Goal: Task Accomplishment & Management: Manage account settings

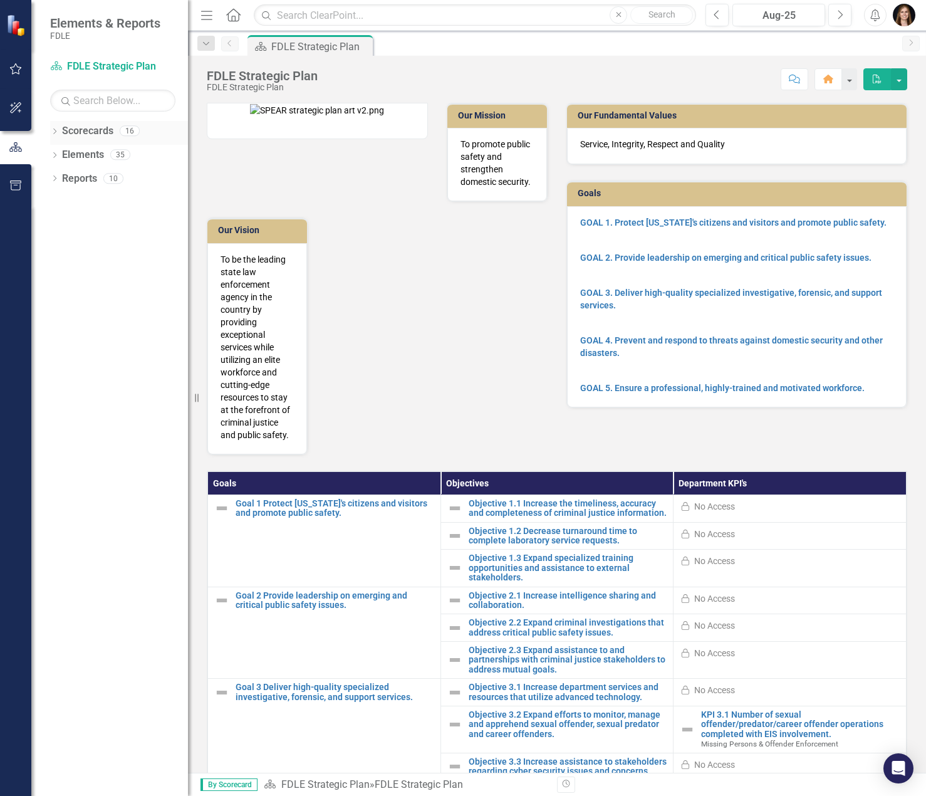
click at [57, 135] on icon "Dropdown" at bounding box center [54, 132] width 9 height 7
click at [59, 153] on icon "Dropdown" at bounding box center [60, 154] width 9 height 8
drag, startPoint x: 95, startPoint y: 176, endPoint x: 71, endPoint y: 177, distance: 23.2
click at [95, 176] on link "Implementation Plans" at bounding box center [134, 179] width 107 height 14
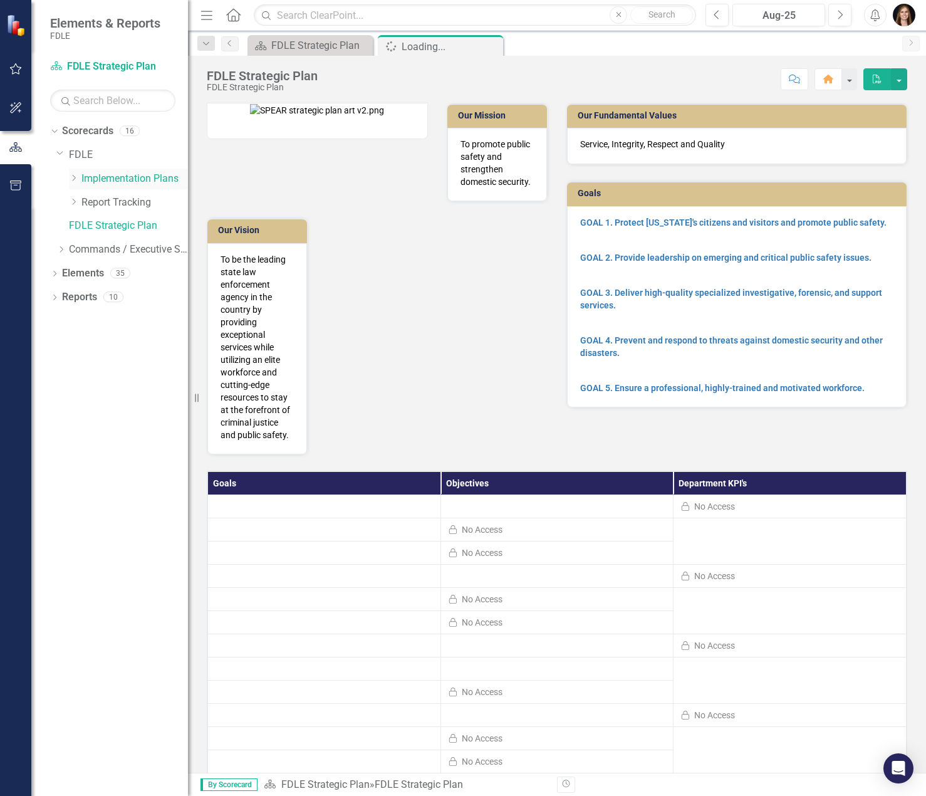
click at [72, 177] on icon "Dropdown" at bounding box center [73, 178] width 9 height 8
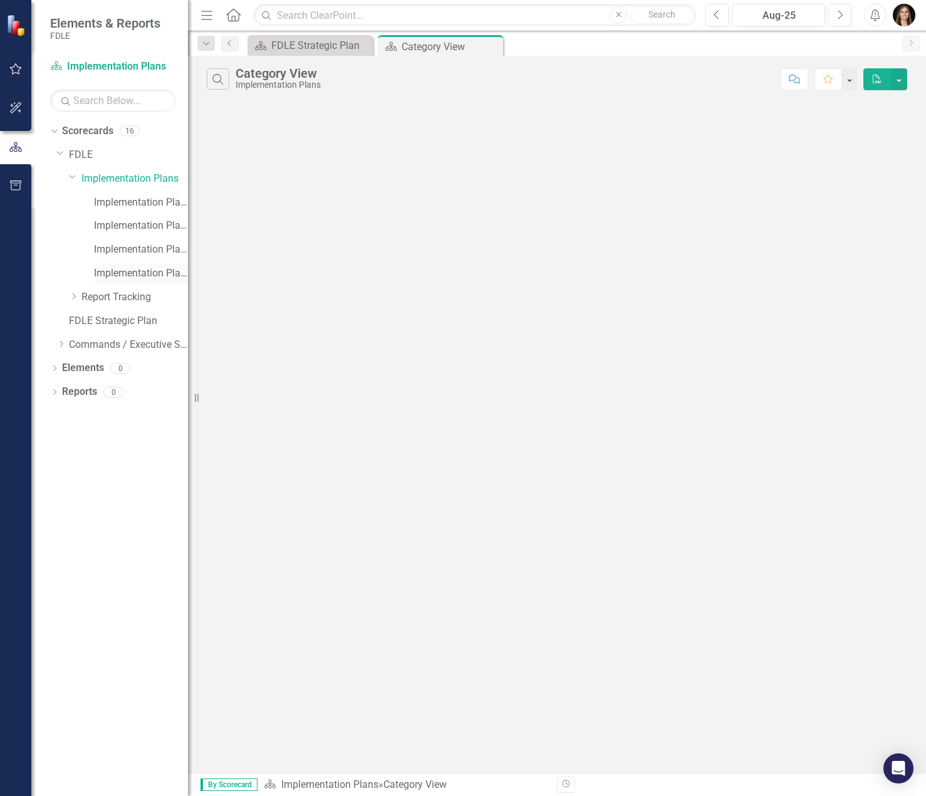
click at [121, 268] on link "Implementation Plan FY25/26" at bounding box center [141, 273] width 94 height 14
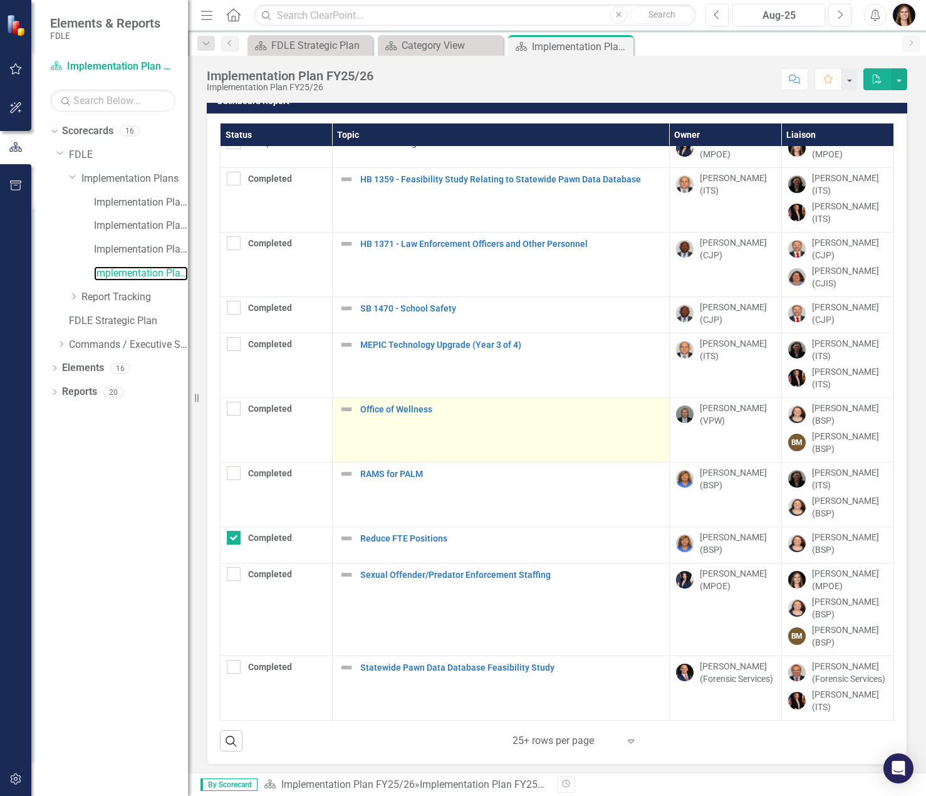
scroll to position [18, 0]
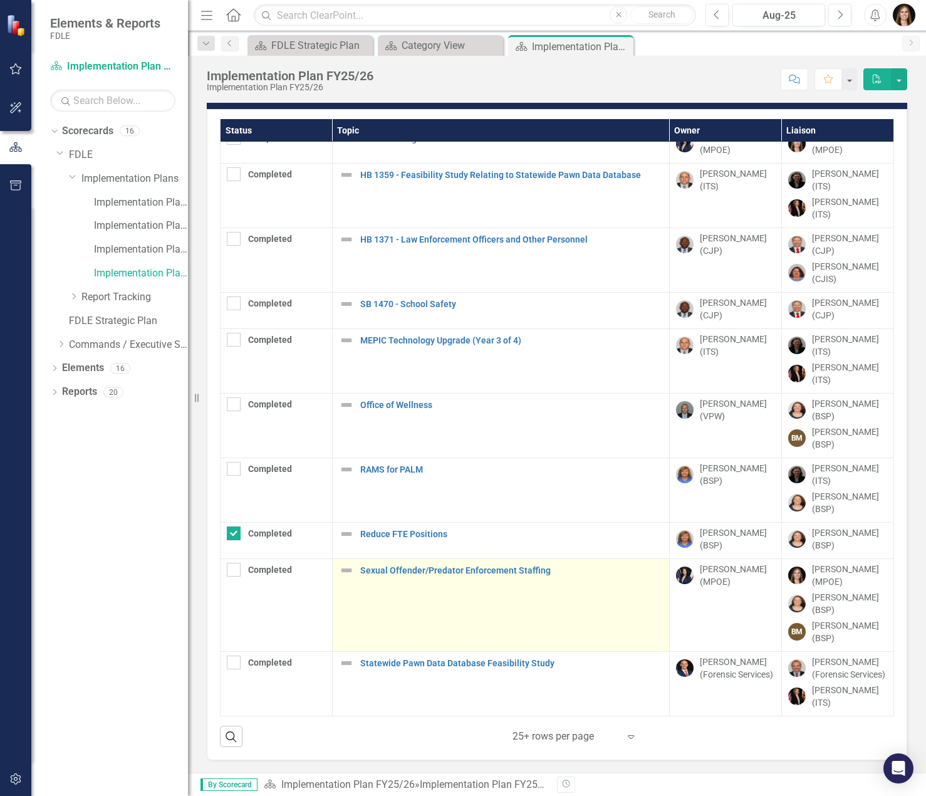
click at [457, 563] on div "Sexual Offender/Predator Enforcement Staffing" at bounding box center [501, 570] width 324 height 15
click at [456, 566] on link "Sexual Offender/Predator Enforcement Staffing" at bounding box center [511, 570] width 303 height 9
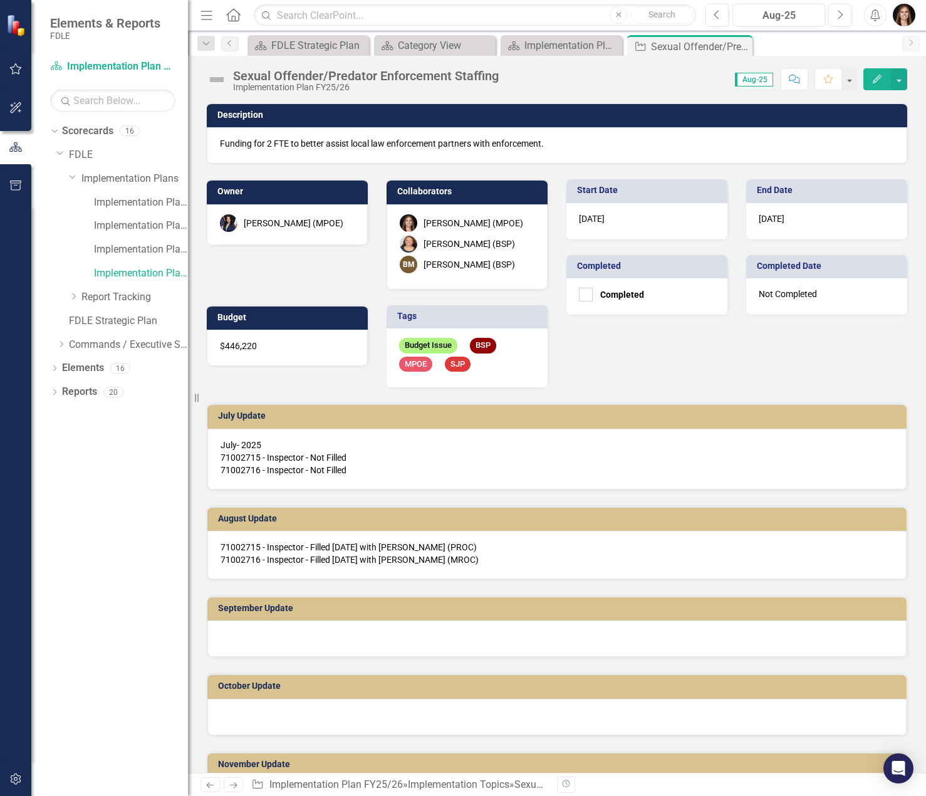
drag, startPoint x: 456, startPoint y: 556, endPoint x: 370, endPoint y: 394, distance: 183.3
click at [370, 394] on div "July Update July- 2025 71002715 - Inspector - Not Filled 71002716 - Inspector -…" at bounding box center [556, 438] width 719 height 102
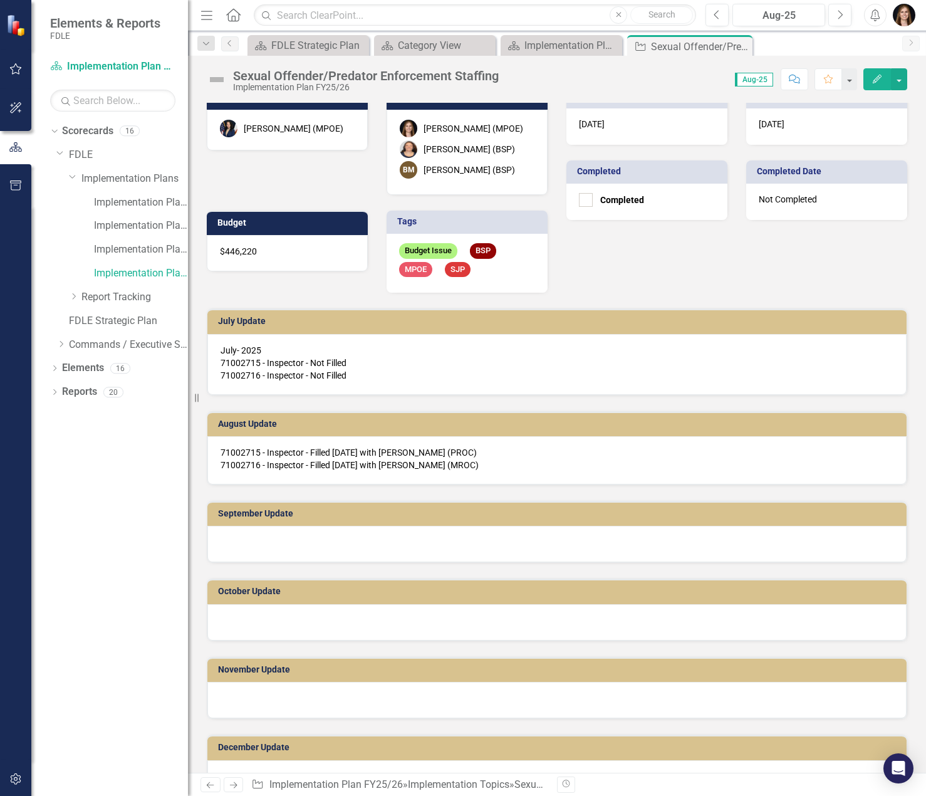
scroll to position [251, 0]
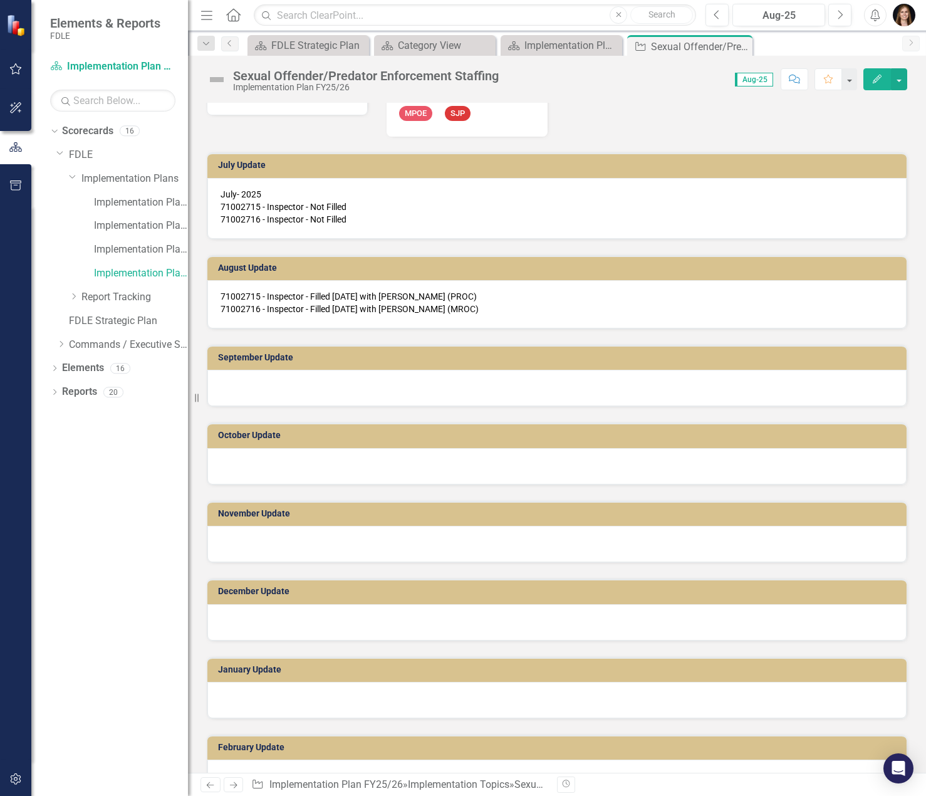
click at [252, 390] on div at bounding box center [556, 388] width 699 height 36
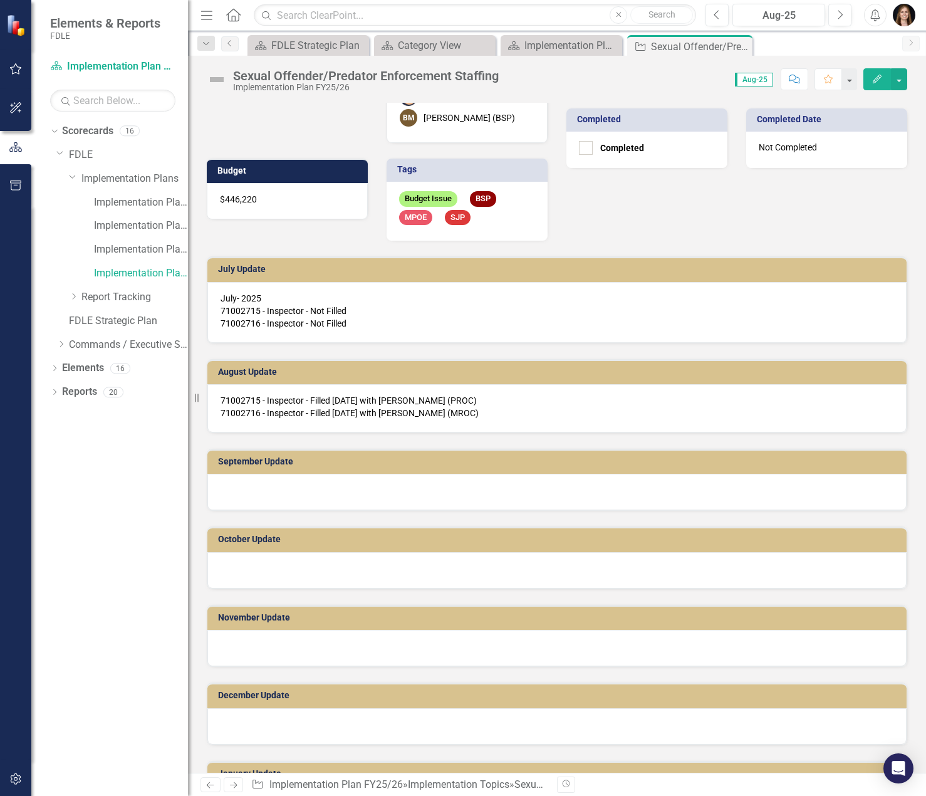
scroll to position [0, 0]
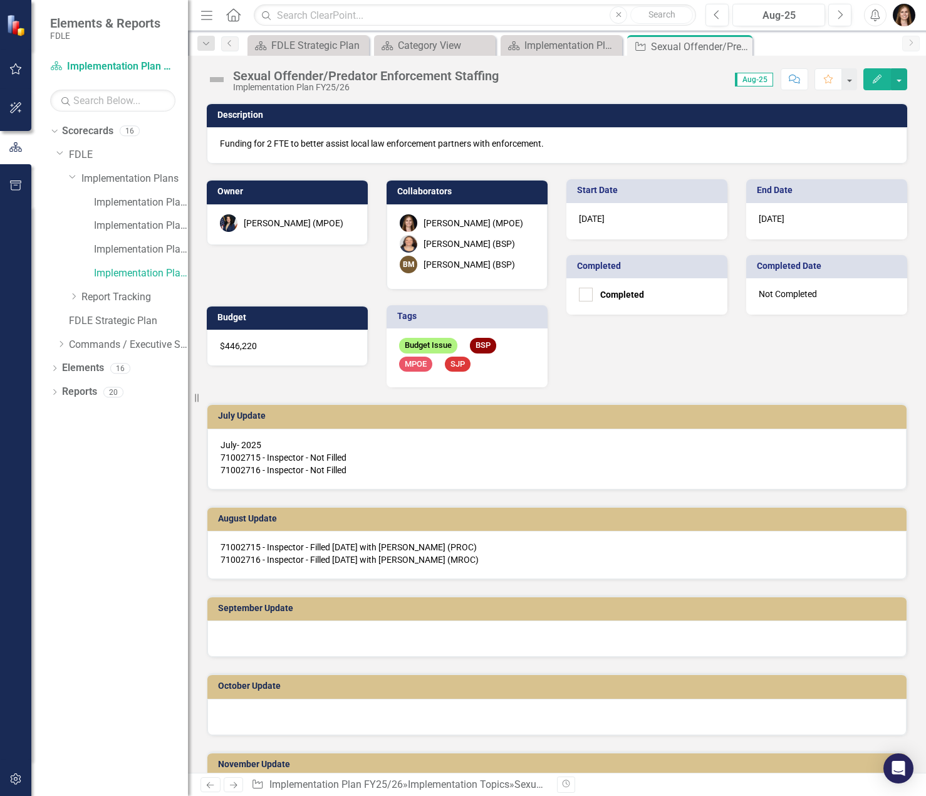
click at [881, 80] on icon "Edit" at bounding box center [876, 79] width 11 height 9
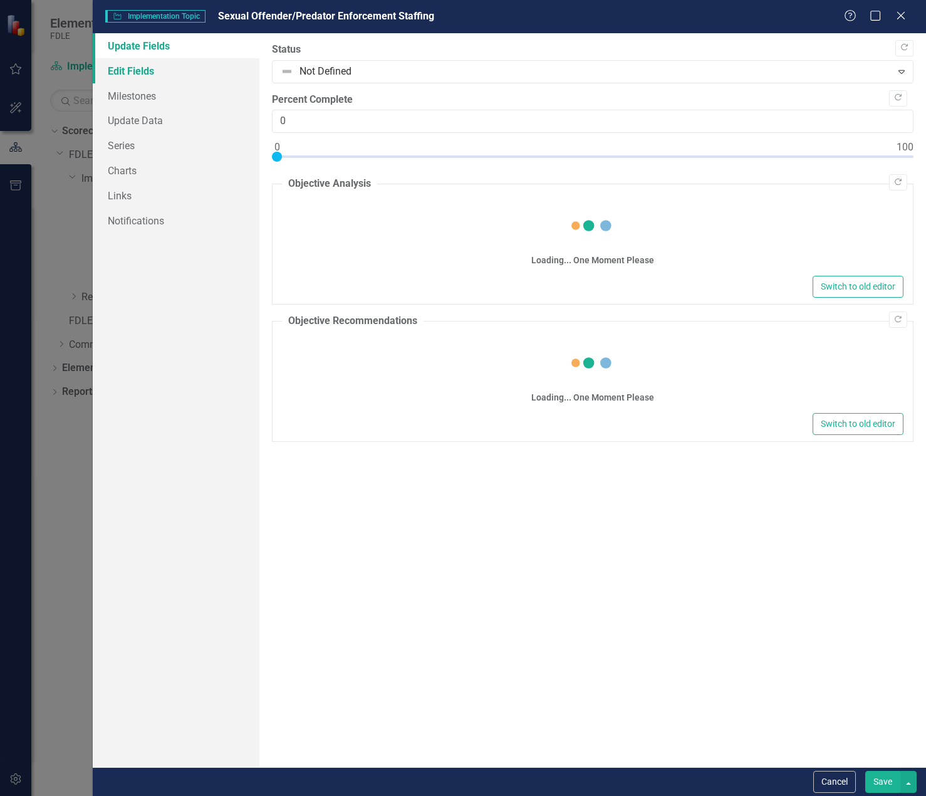
click at [137, 73] on link "Edit Fields" at bounding box center [176, 70] width 167 height 25
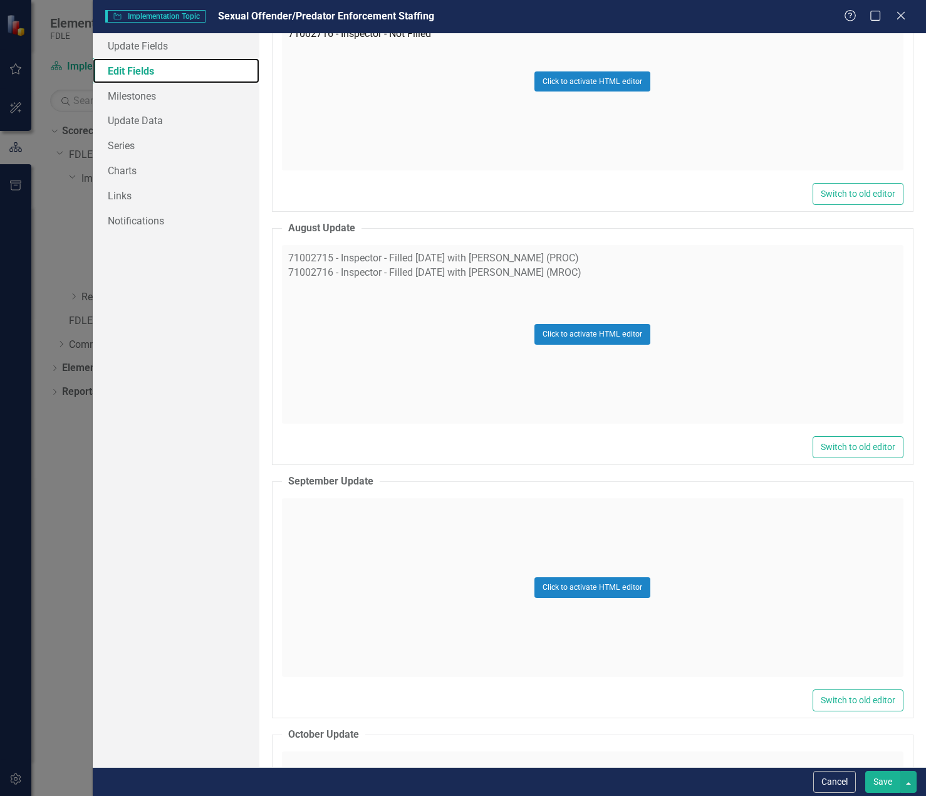
scroll to position [2757, 0]
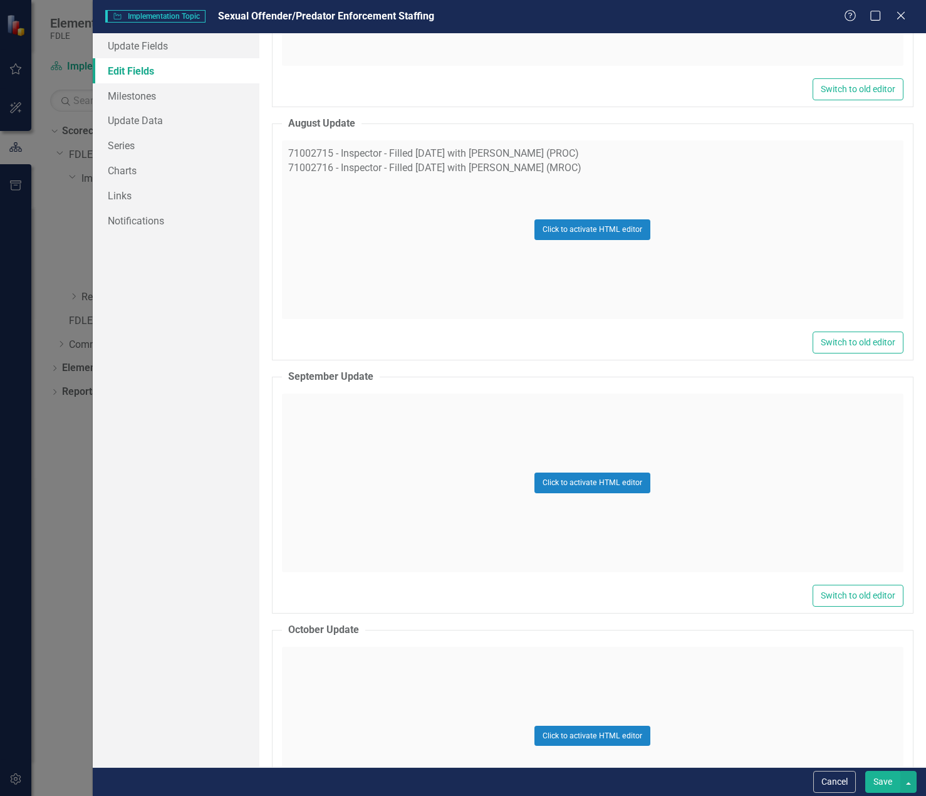
click at [473, 470] on div "Click to activate HTML editor" at bounding box center [592, 482] width 621 height 179
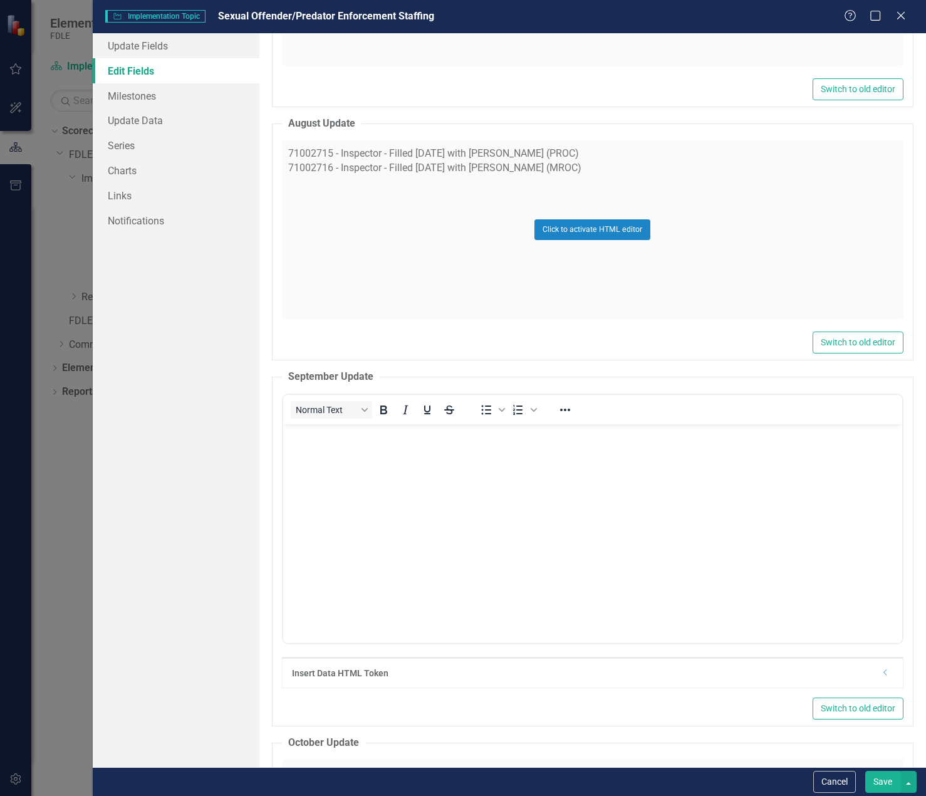
scroll to position [0, 0]
click at [439, 454] on body "Rich Text Area. Press ALT-0 for help." at bounding box center [592, 518] width 619 height 188
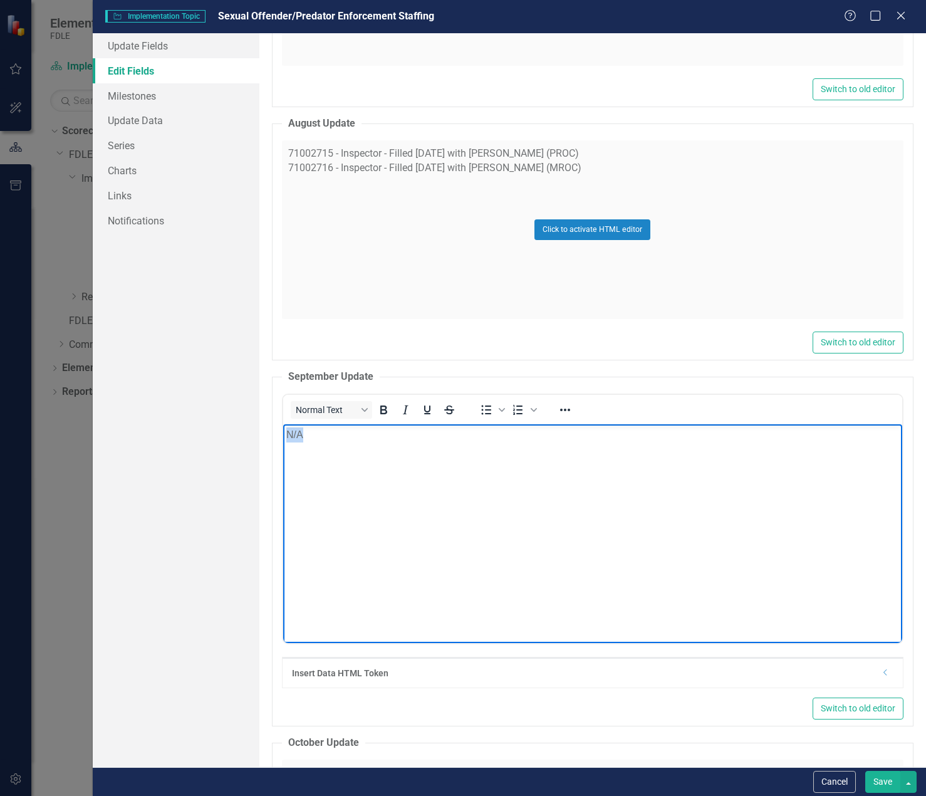
drag, startPoint x: 439, startPoint y: 454, endPoint x: 383, endPoint y: 820, distance: 370.7
click at [283, 424] on html "N/A" at bounding box center [592, 518] width 619 height 188
copy p "N/A"
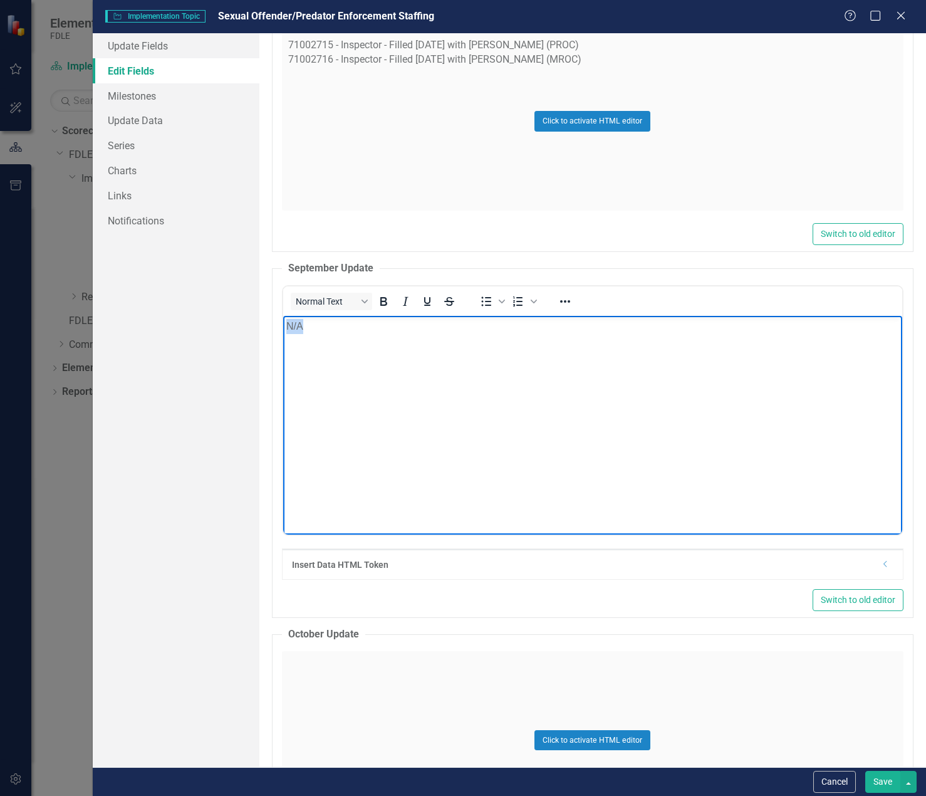
scroll to position [2944, 0]
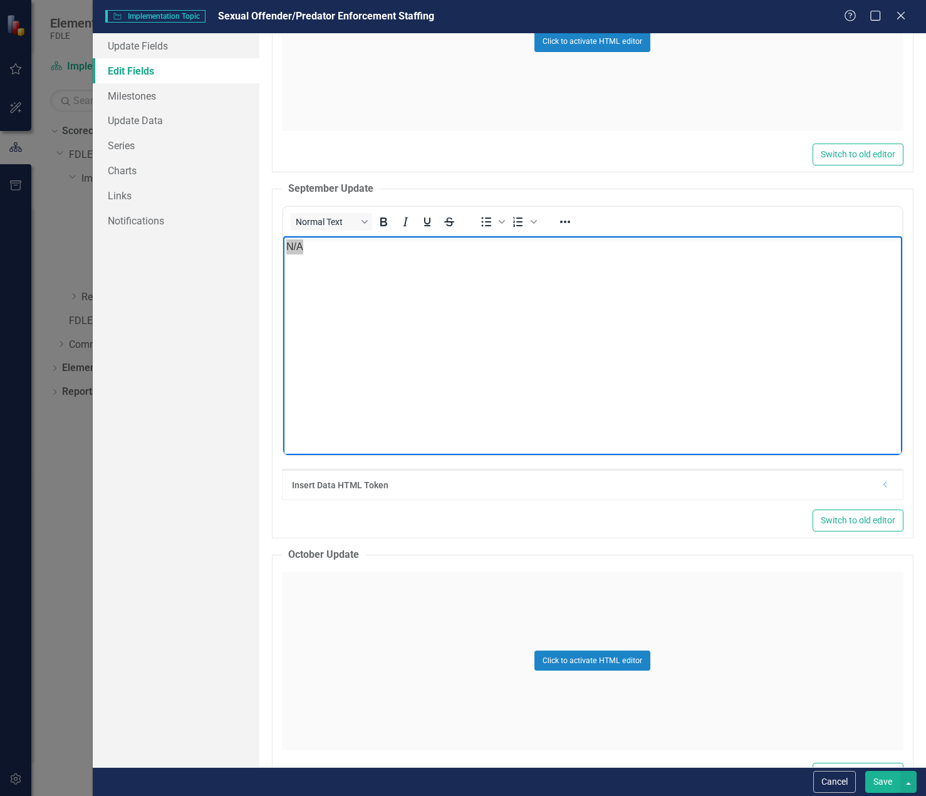
click at [430, 610] on div "Click to activate HTML editor" at bounding box center [592, 660] width 621 height 179
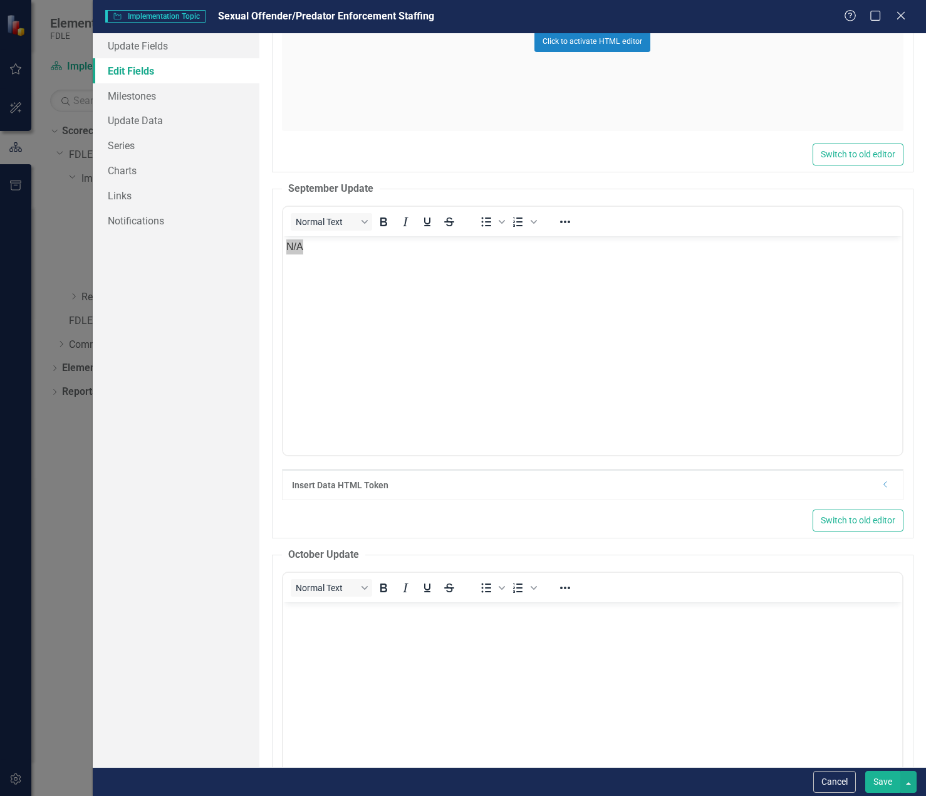
scroll to position [0, 0]
click at [429, 610] on p "Rich Text Area. Press ALT-0 for help." at bounding box center [592, 612] width 613 height 15
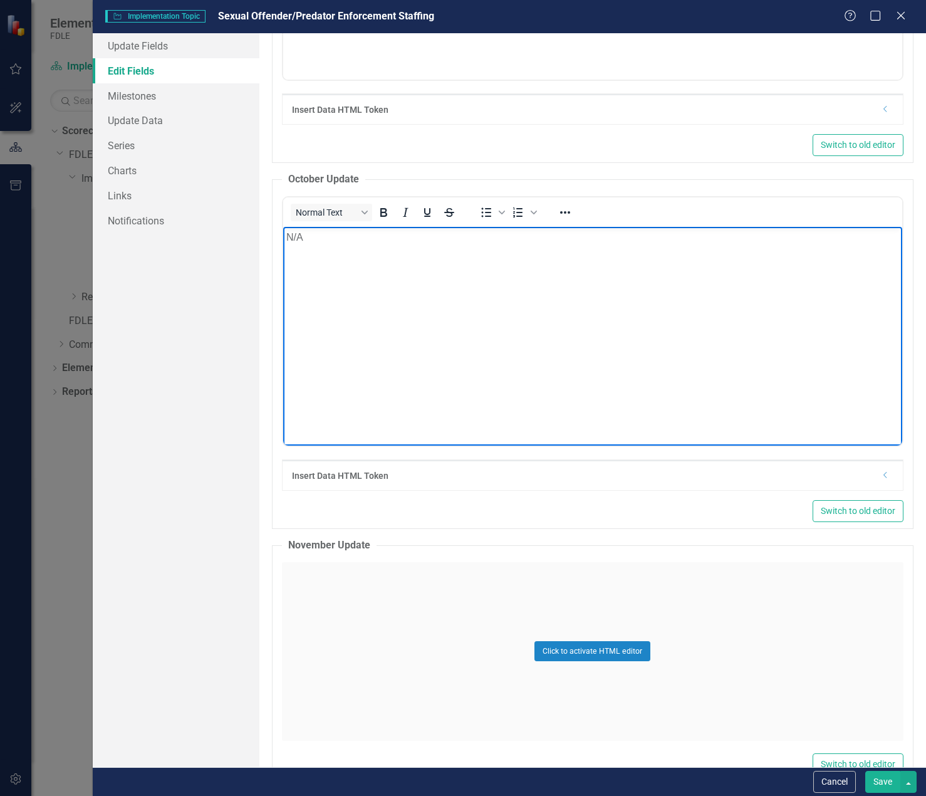
scroll to position [3446, 0]
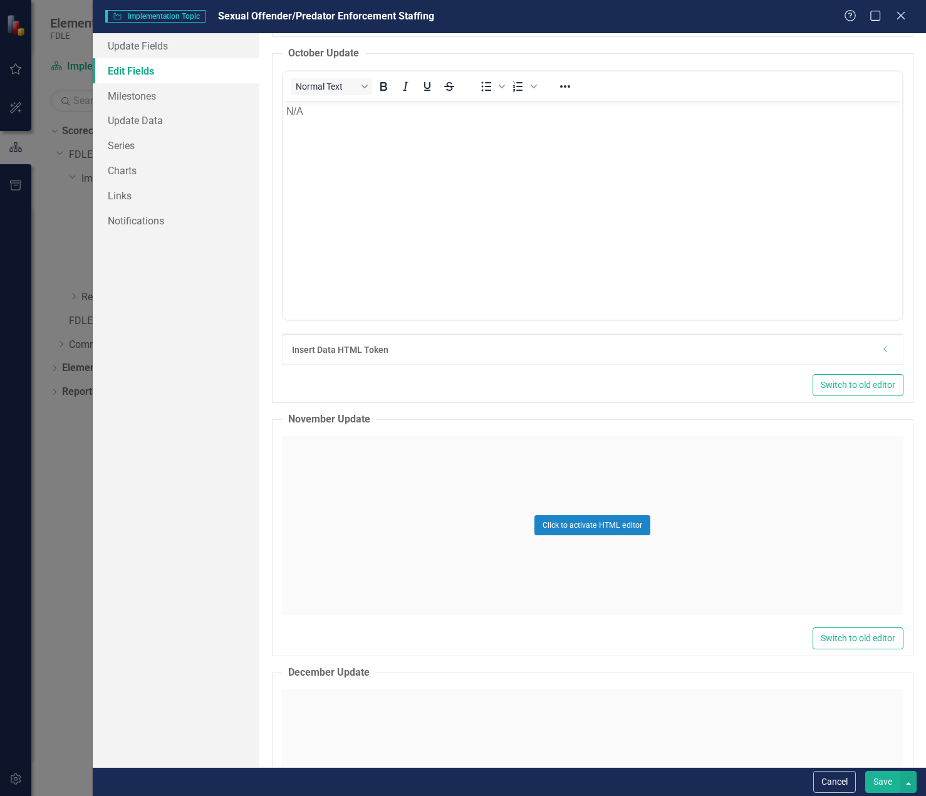
click at [354, 492] on div "Click to activate HTML editor" at bounding box center [592, 525] width 621 height 179
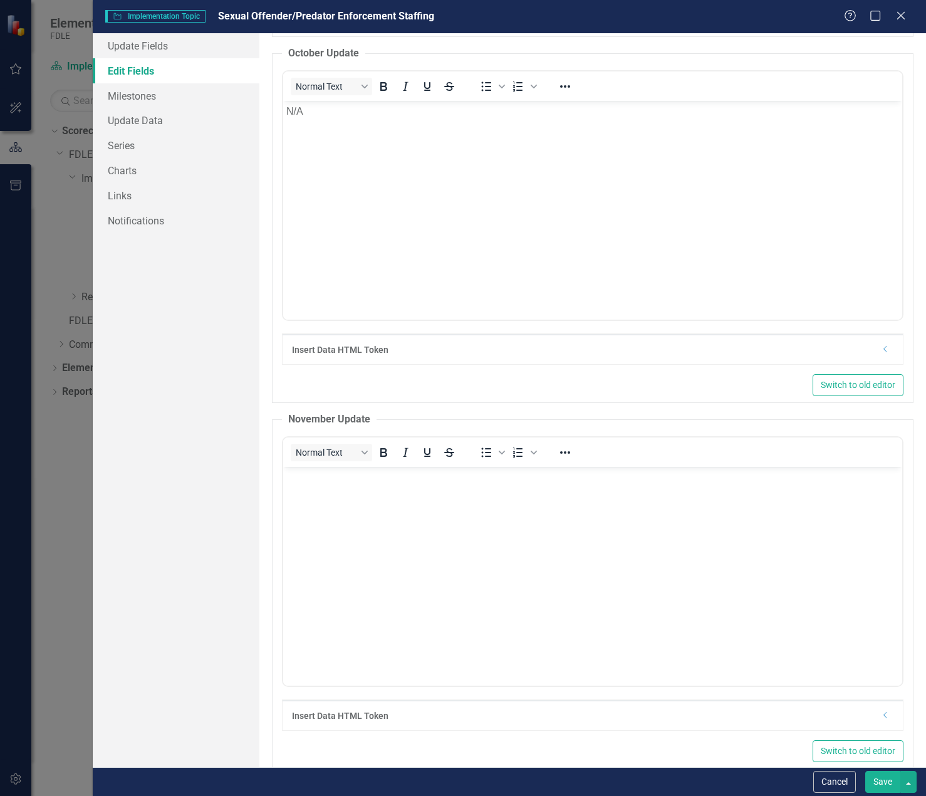
scroll to position [0, 0]
click at [321, 475] on p "Rich Text Area. Press ALT-0 for help." at bounding box center [592, 476] width 613 height 15
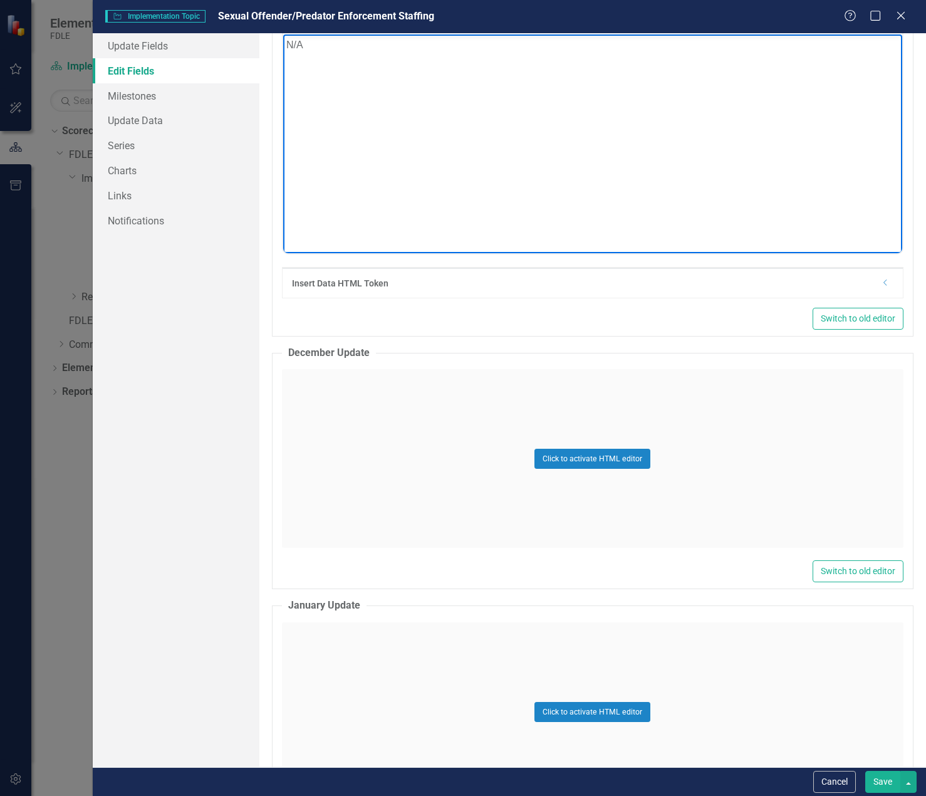
scroll to position [3947, 0]
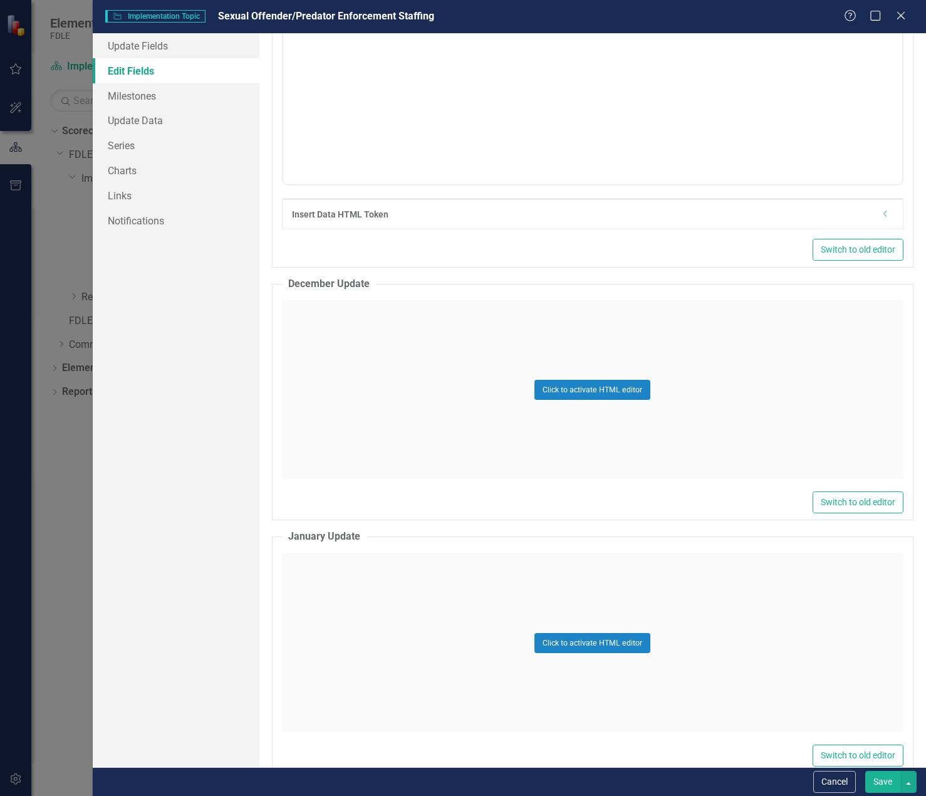
click at [315, 389] on div "Click to activate HTML editor" at bounding box center [592, 389] width 621 height 179
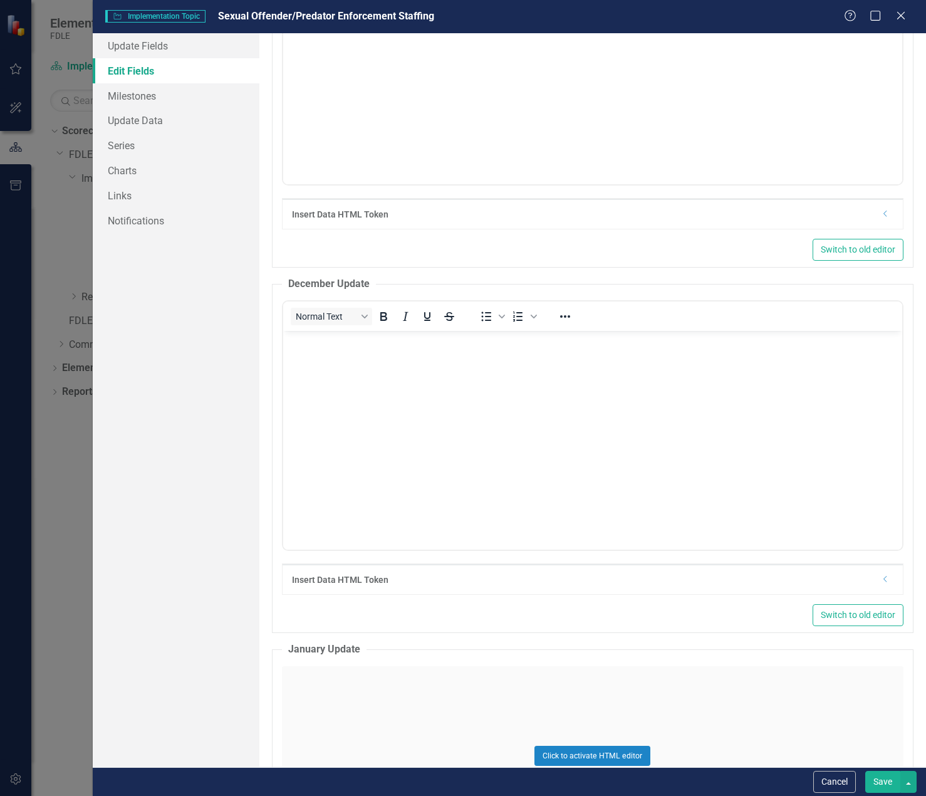
scroll to position [0, 0]
click at [333, 344] on p "Rich Text Area. Press ALT-0 for help." at bounding box center [592, 341] width 613 height 15
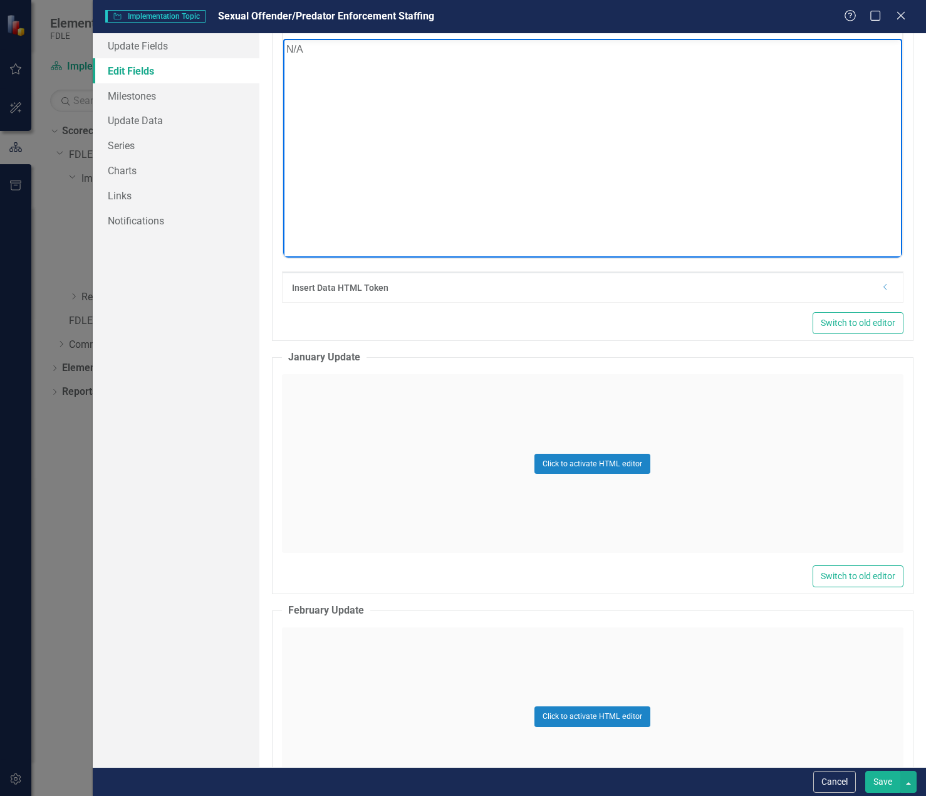
scroll to position [4260, 0]
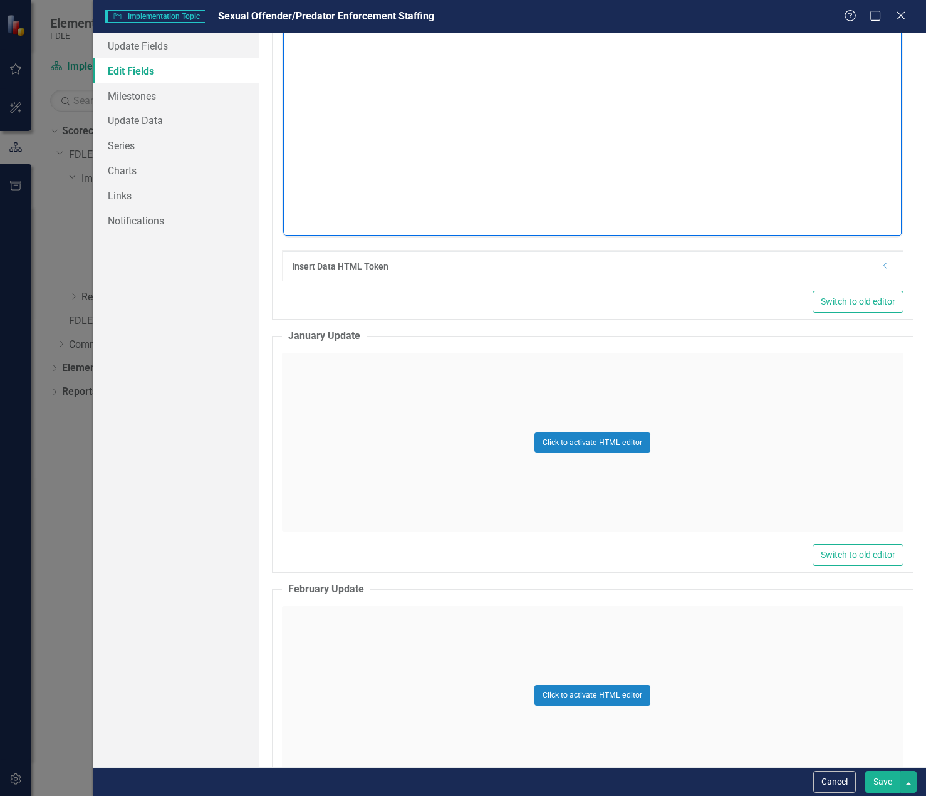
click at [341, 387] on div "Click to activate HTML editor" at bounding box center [592, 442] width 621 height 179
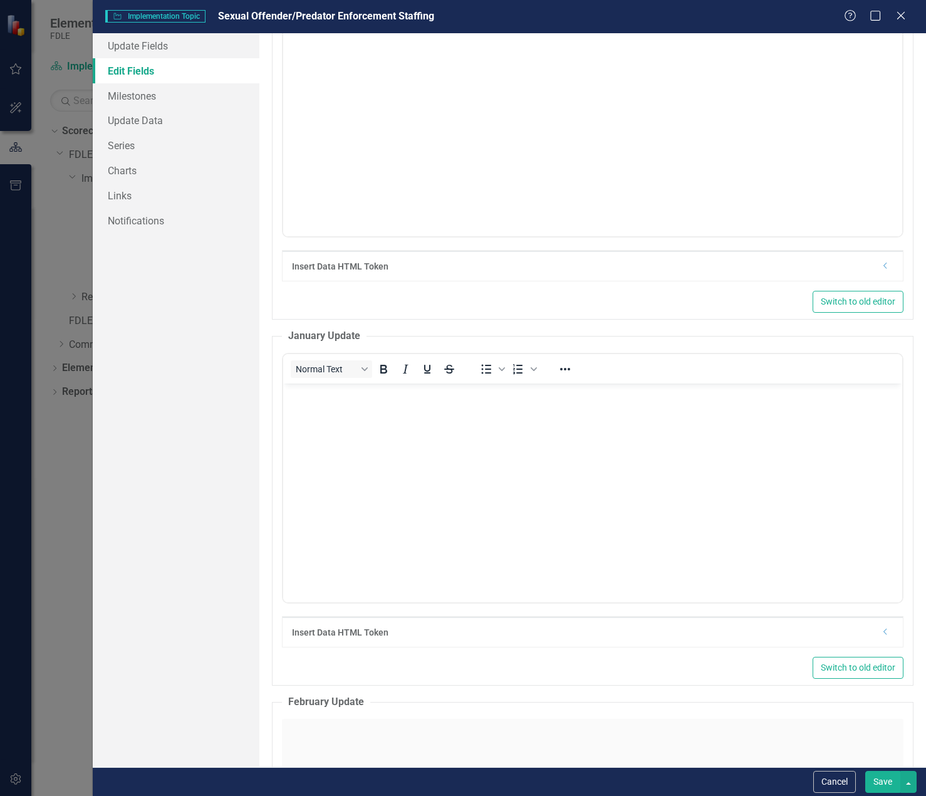
scroll to position [0, 0]
click at [333, 385] on body "Rich Text Area. Press ALT-0 for help." at bounding box center [592, 477] width 619 height 188
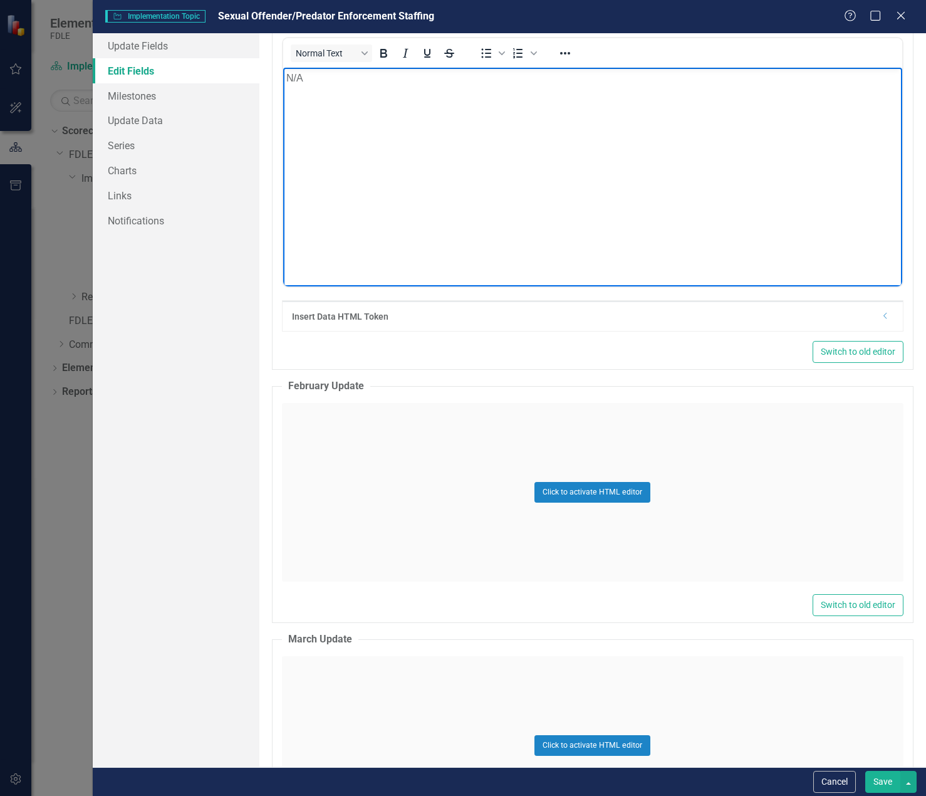
scroll to position [4636, 0]
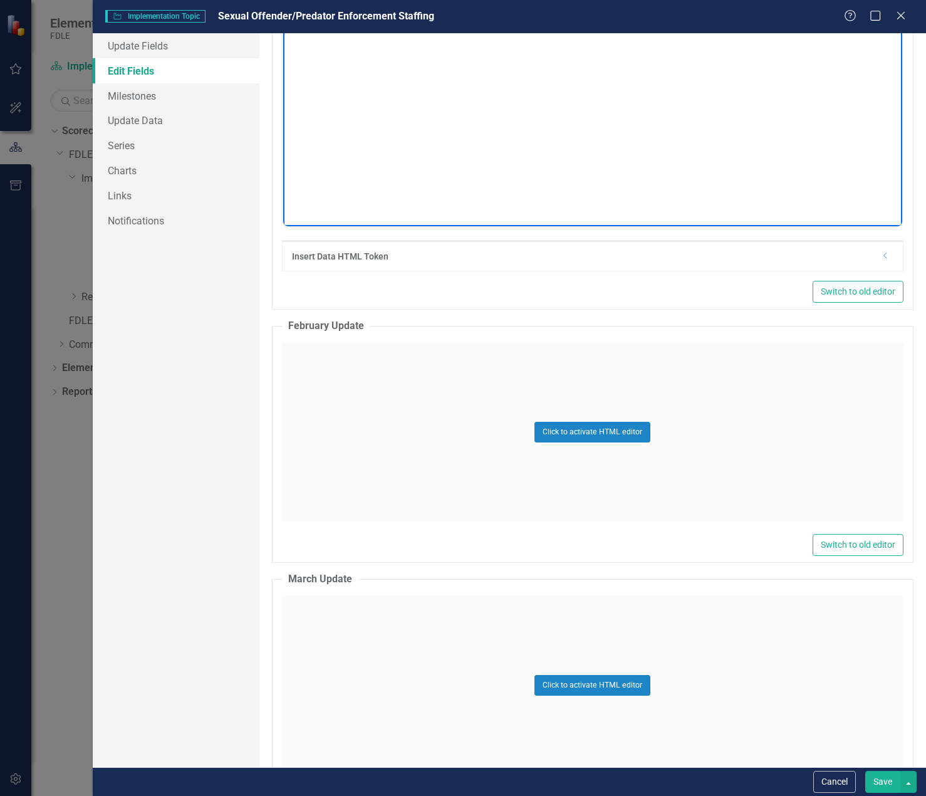
click at [353, 414] on div "Click to activate HTML editor" at bounding box center [592, 432] width 621 height 179
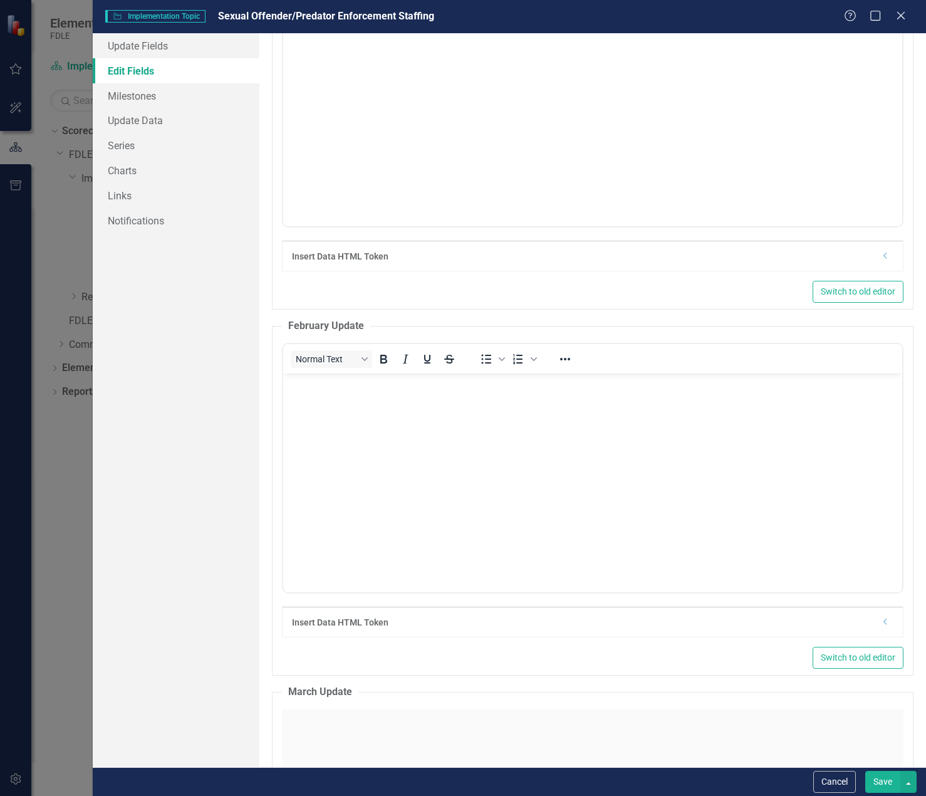
scroll to position [0, 0]
click at [336, 382] on p "Rich Text Area. Press ALT-0 for help." at bounding box center [592, 384] width 613 height 15
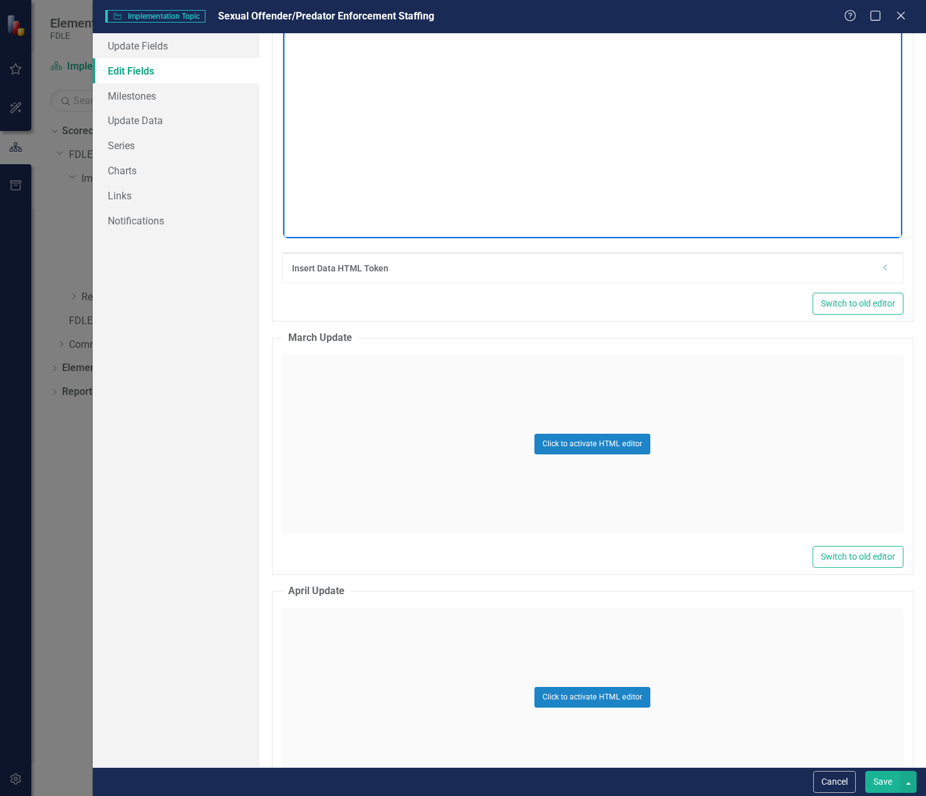
scroll to position [5012, 0]
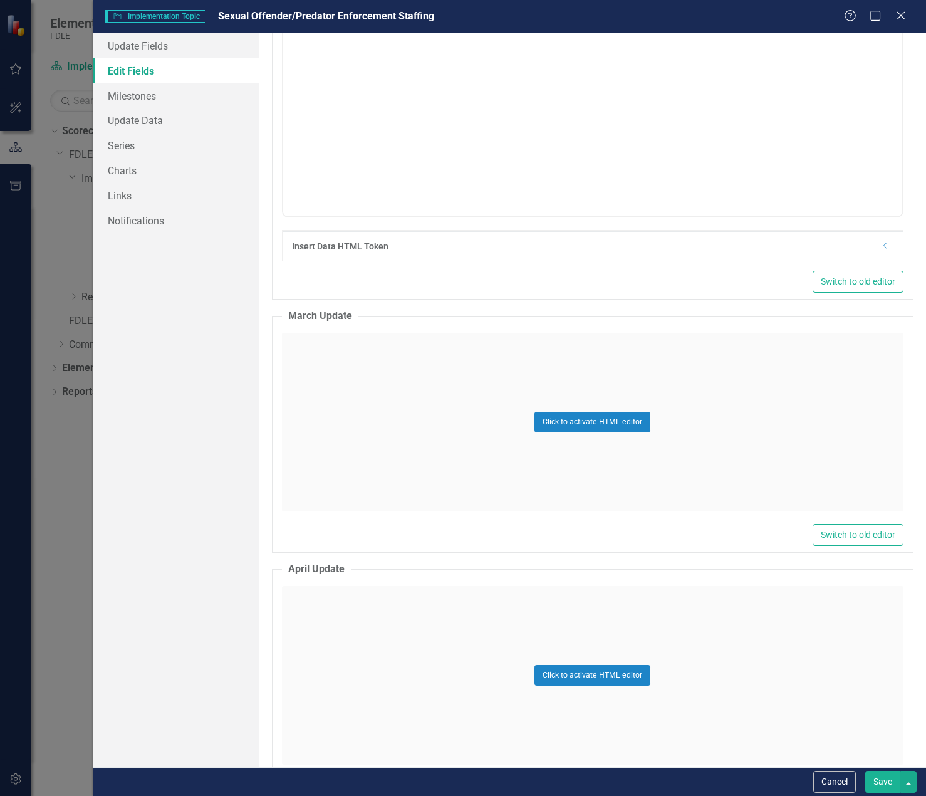
click at [332, 338] on div "Click to activate HTML editor" at bounding box center [592, 422] width 621 height 179
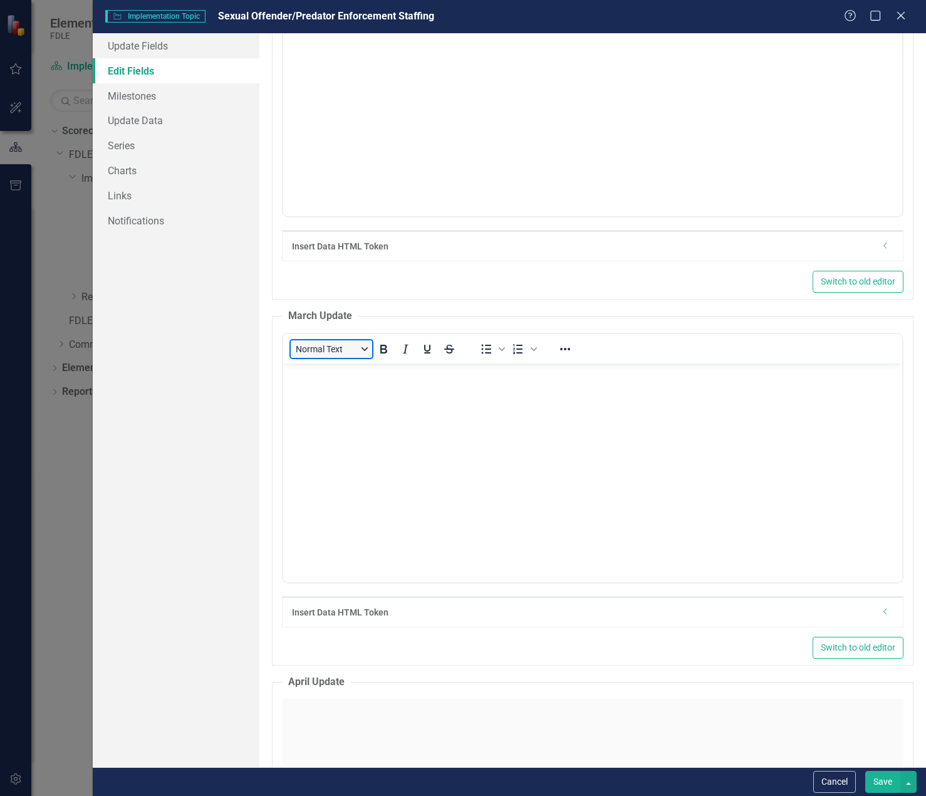
scroll to position [0, 0]
click at [330, 350] on button "Normal Text" at bounding box center [331, 349] width 81 height 18
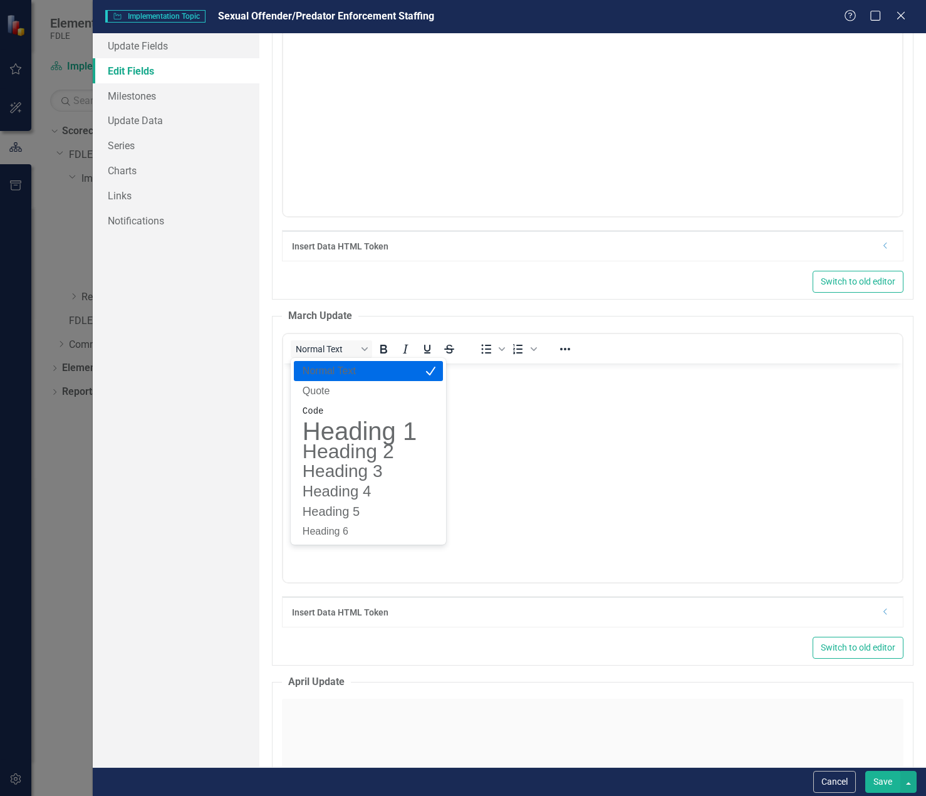
click at [586, 403] on body "Rich Text Area. Press ALT-0 for help." at bounding box center [592, 457] width 619 height 188
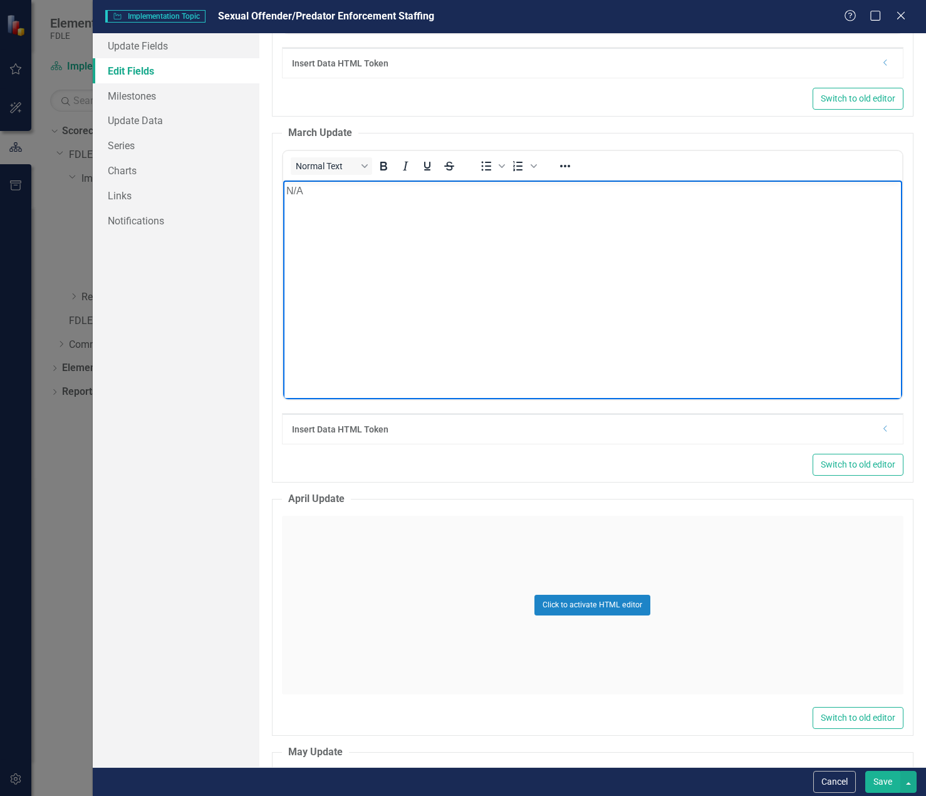
scroll to position [5200, 0]
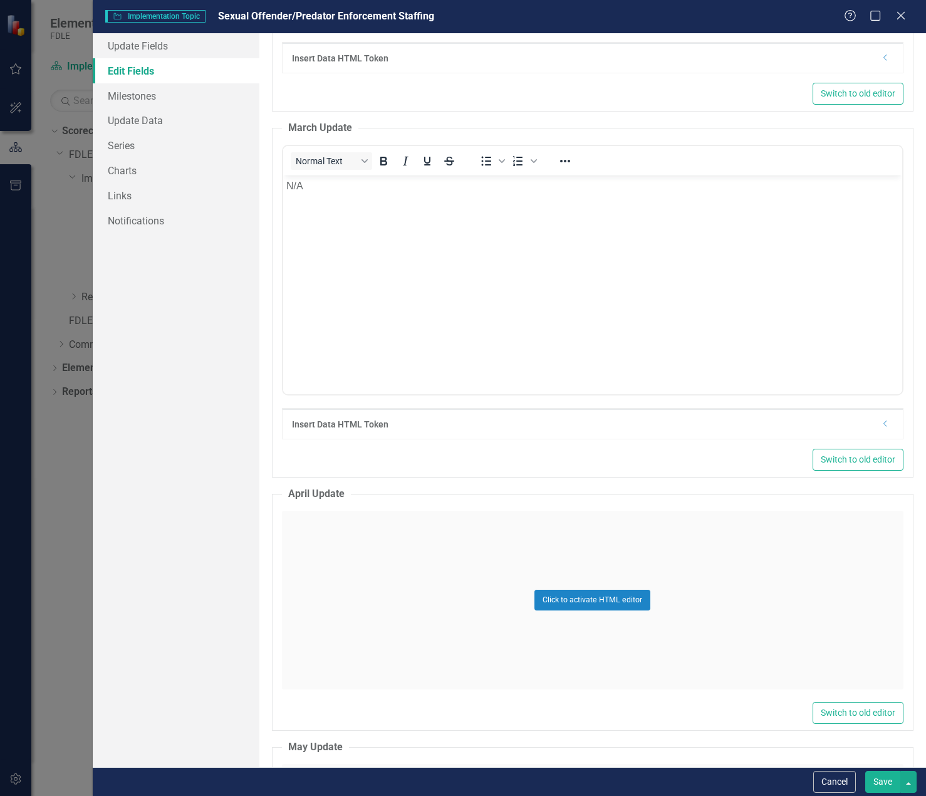
click at [427, 522] on div "Click to activate HTML editor" at bounding box center [592, 600] width 621 height 179
click at [330, 551] on p "Rich Text Area. Press ALT-0 for help." at bounding box center [592, 551] width 613 height 15
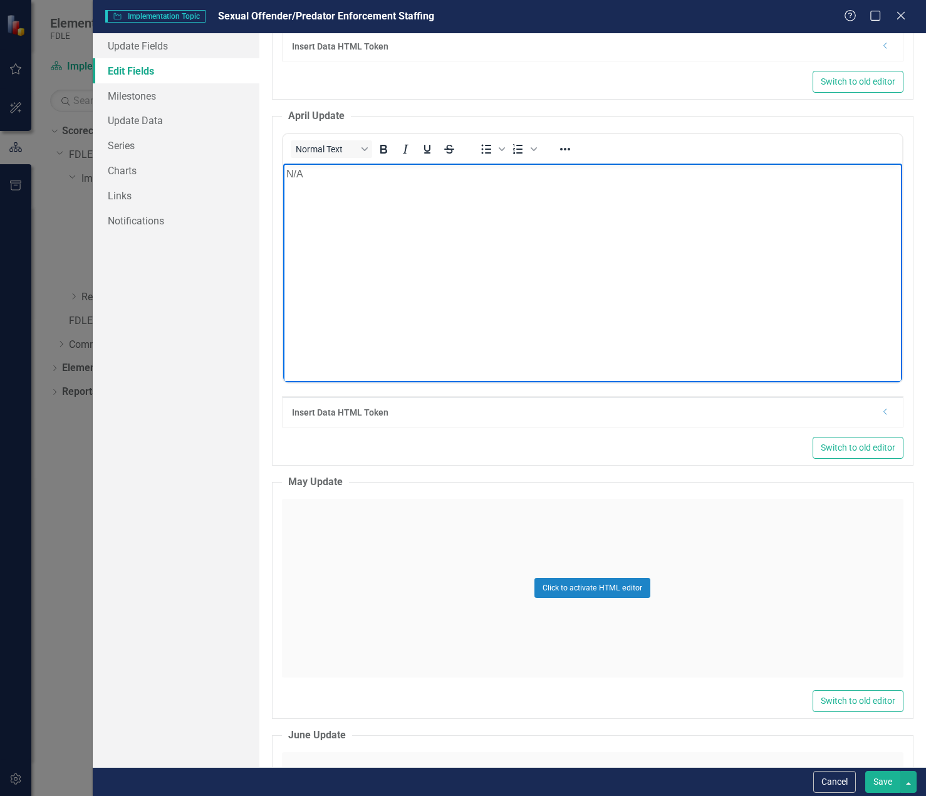
scroll to position [5638, 0]
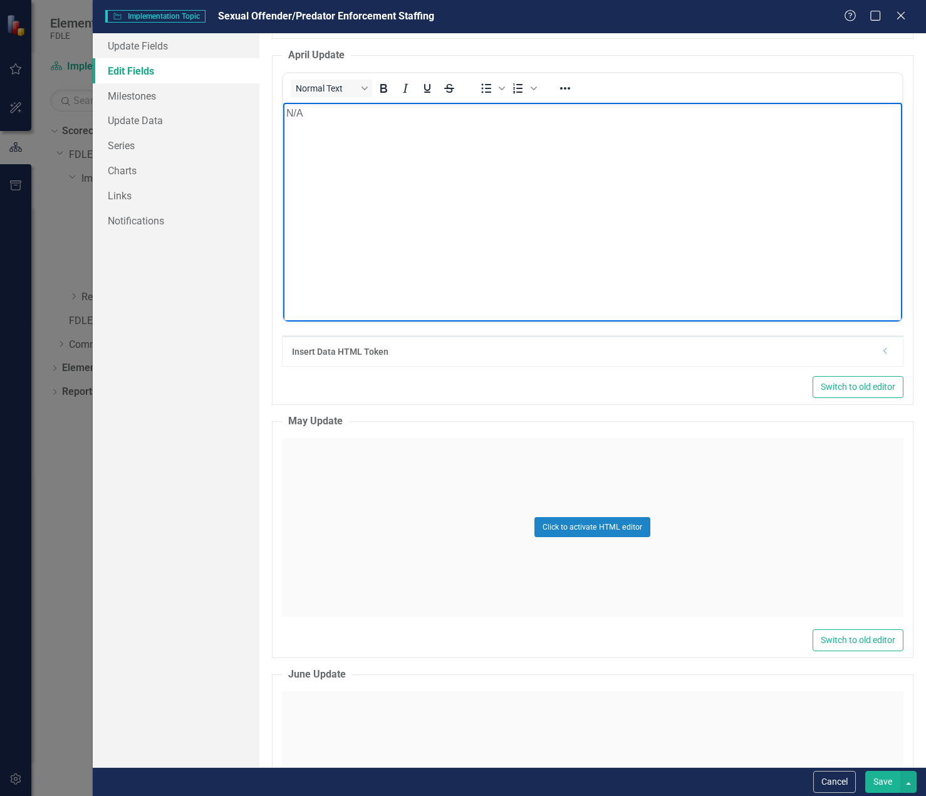
click at [329, 479] on div "Click to activate HTML editor" at bounding box center [592, 527] width 621 height 179
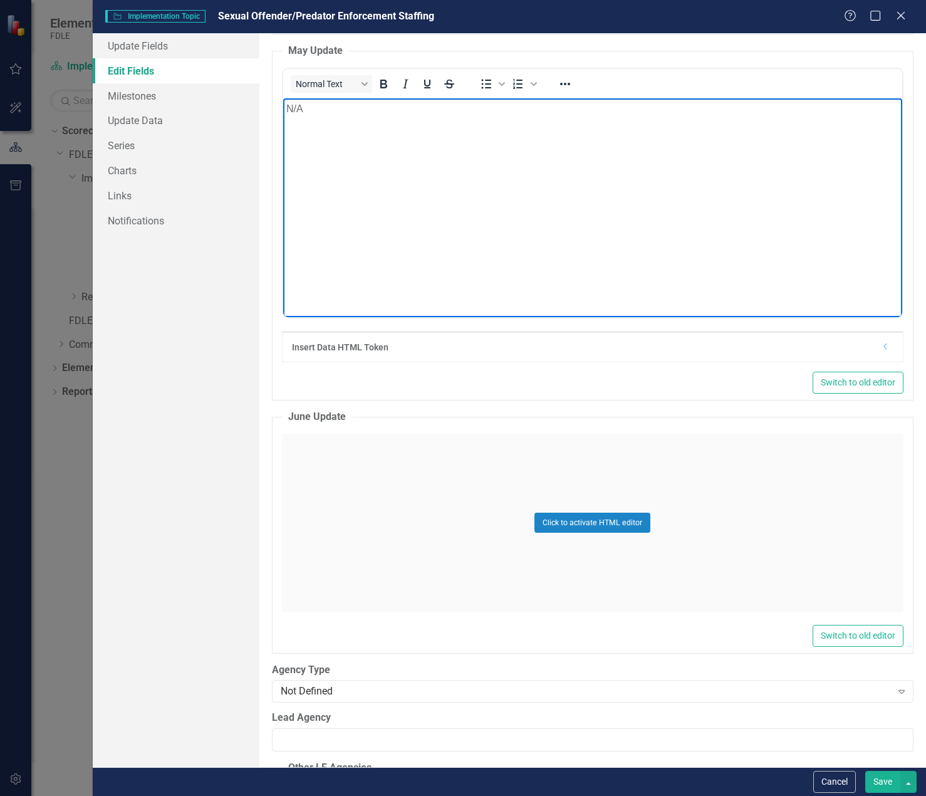
scroll to position [6077, 0]
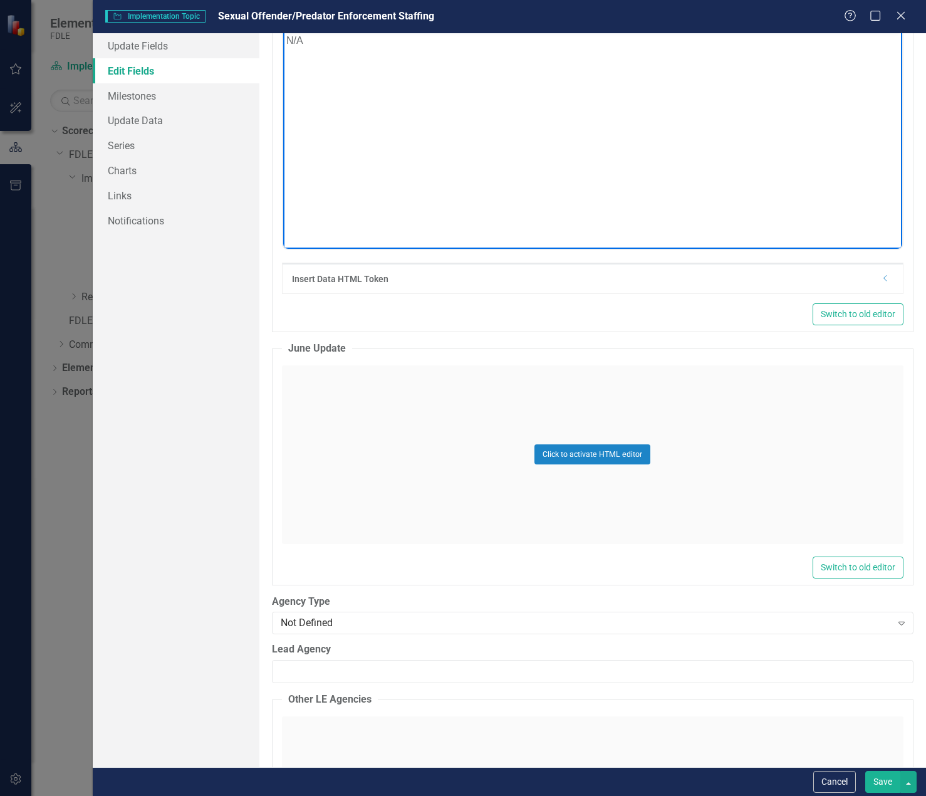
click at [320, 452] on div "Click to activate HTML editor" at bounding box center [592, 454] width 621 height 179
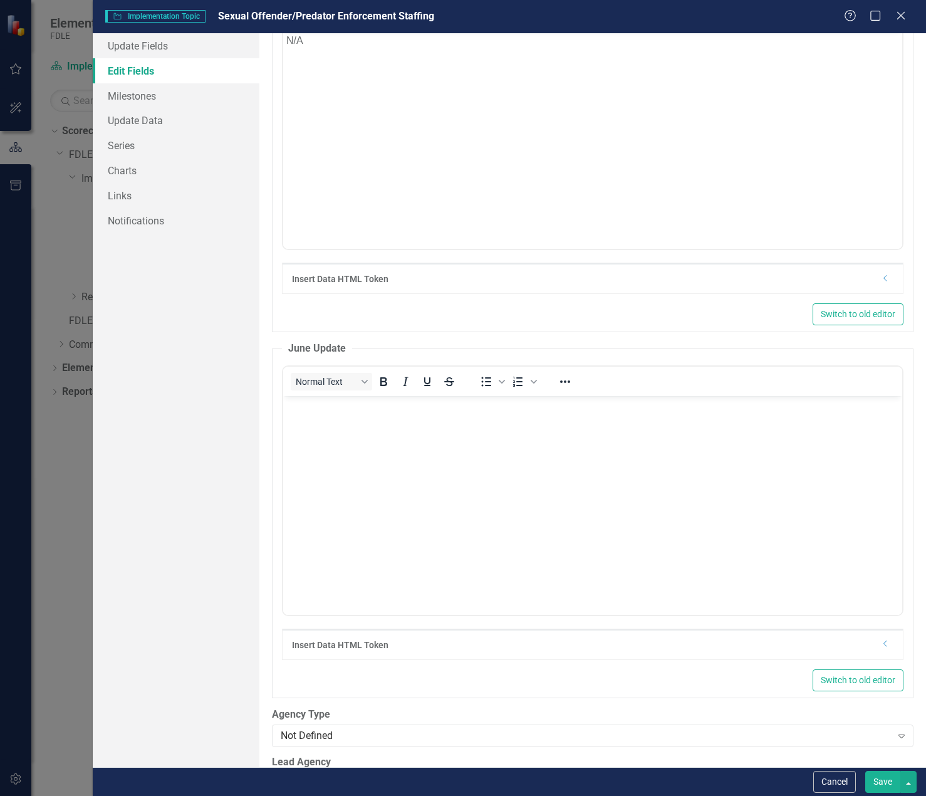
scroll to position [0, 0]
click at [312, 395] on div "Normal Text To open the popup, press Shift+Enter To open the popup, press Shift…" at bounding box center [592, 380] width 619 height 29
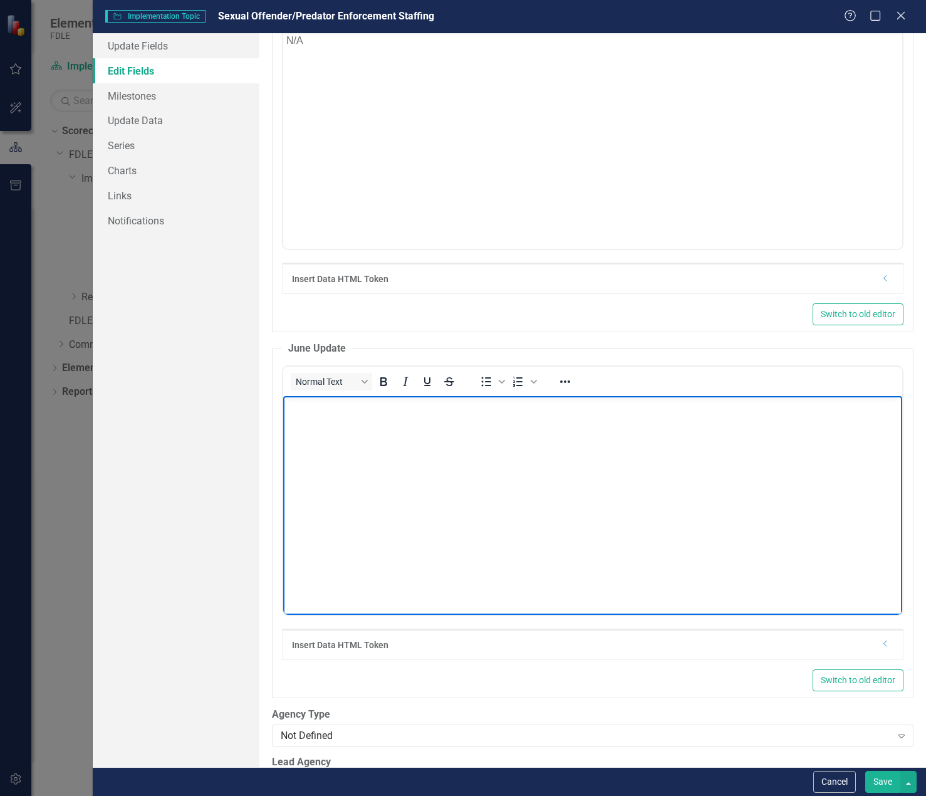
click at [311, 412] on p "Rich Text Area. Press ALT-0 for help." at bounding box center [592, 405] width 613 height 15
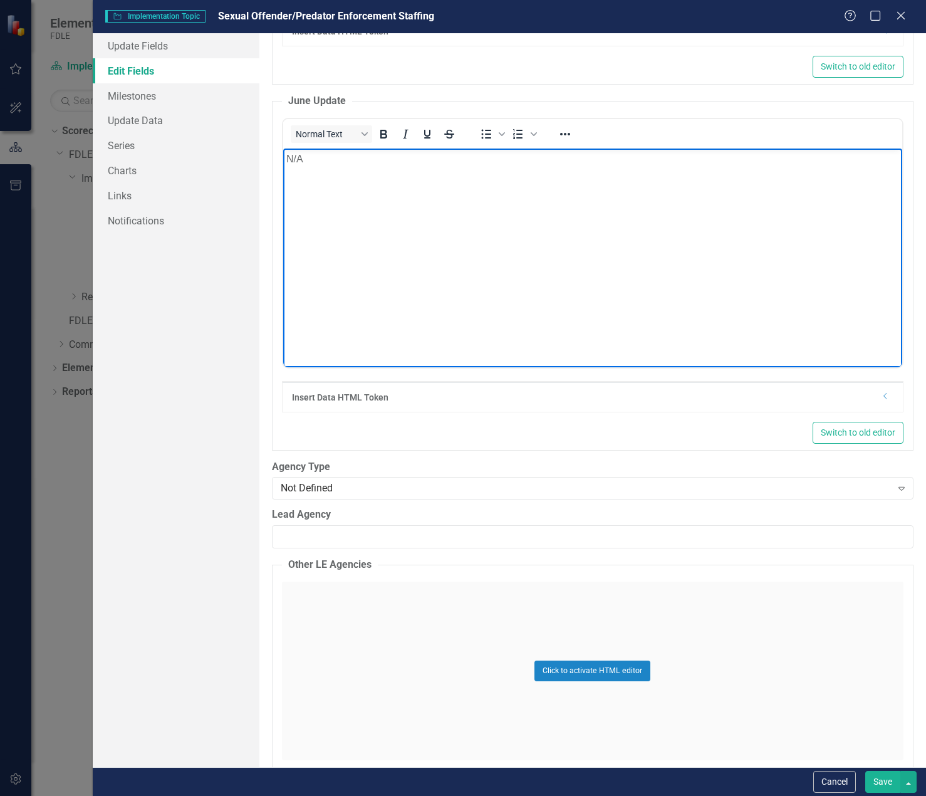
scroll to position [6390, 0]
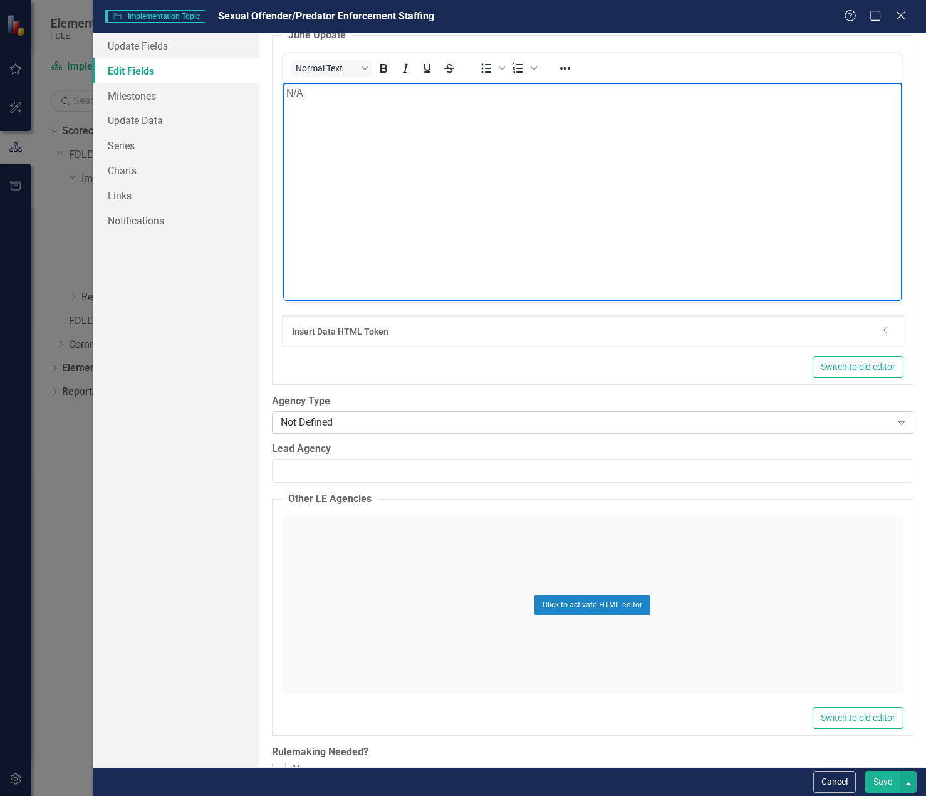
click at [362, 433] on div "Not Defined Expand" at bounding box center [593, 422] width 642 height 23
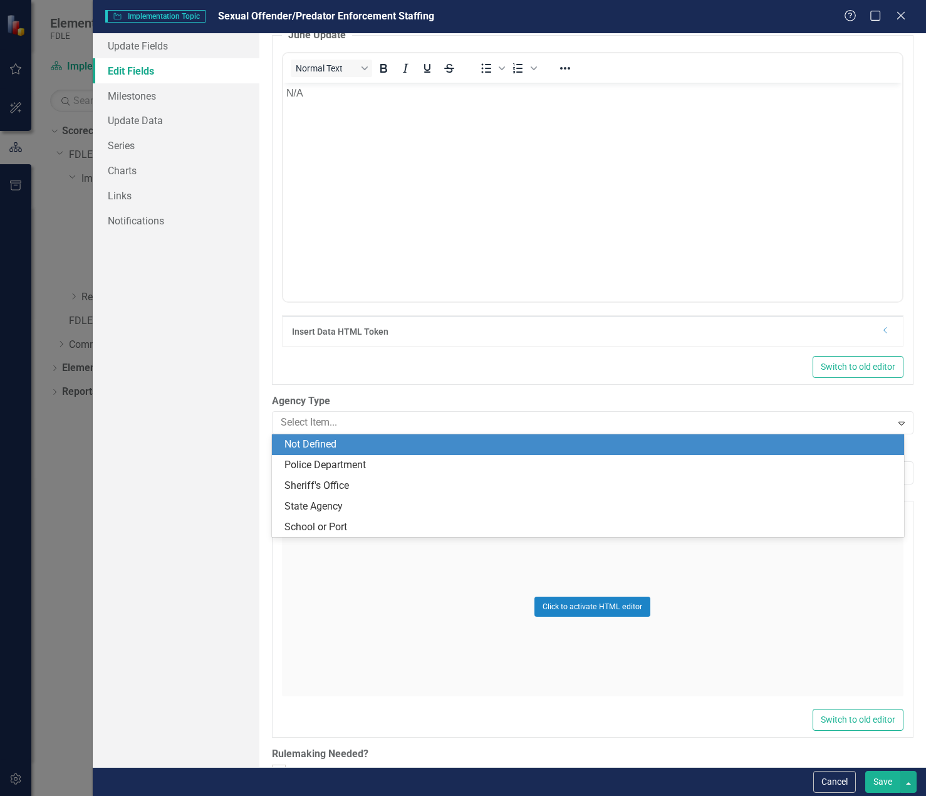
click at [380, 390] on div "ClearPoint Can Do More! How ClearPoint Can Help Close Enterprise plans can auto…" at bounding box center [592, 400] width 667 height 734
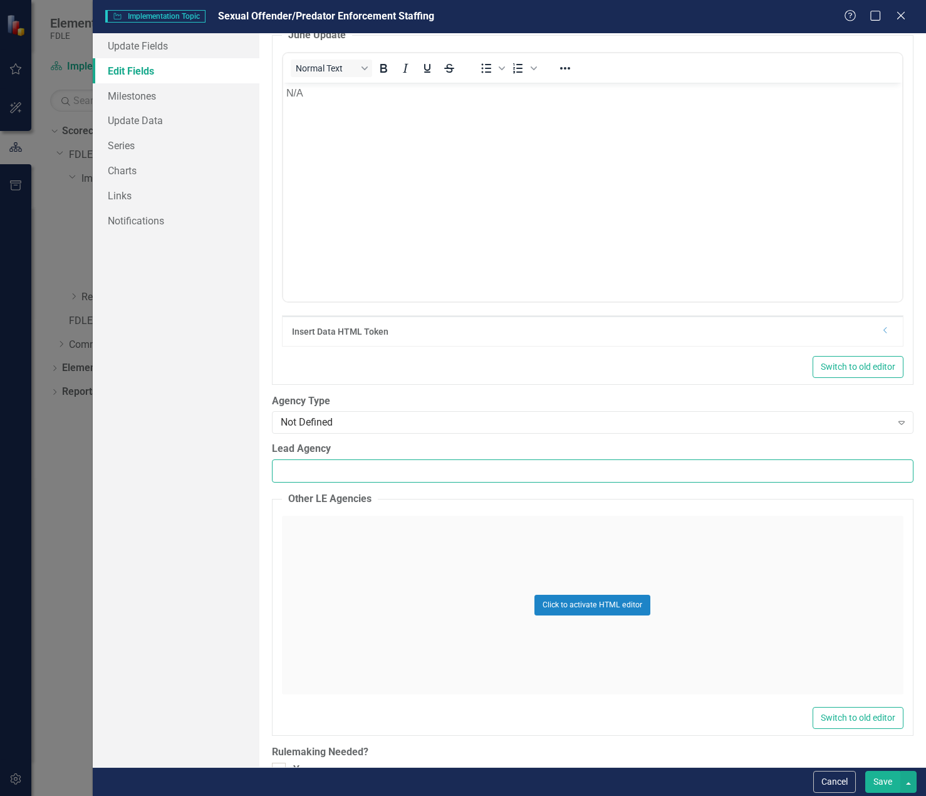
click at [345, 469] on input "Lead Agency" at bounding box center [593, 470] width 642 height 23
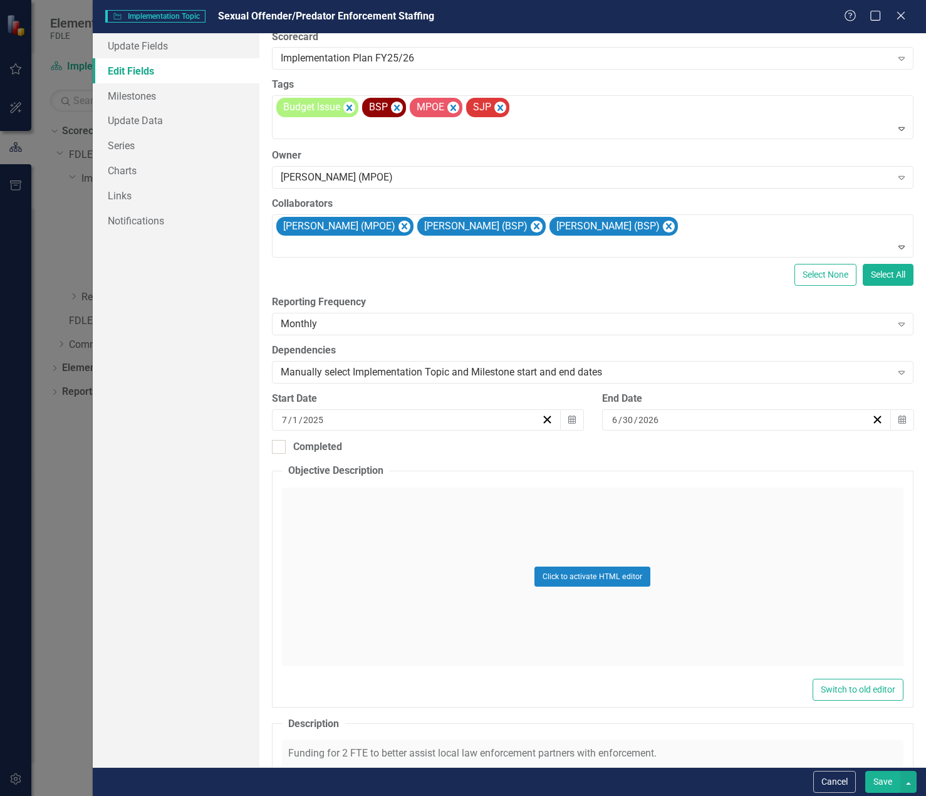
scroll to position [22, 0]
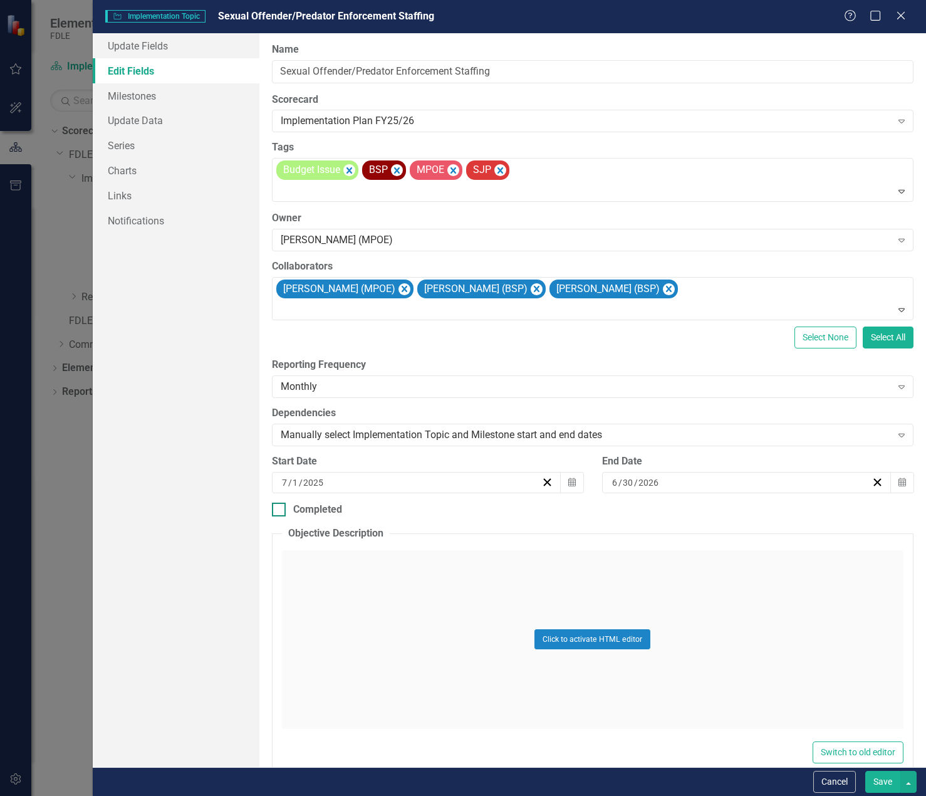
click at [281, 512] on div at bounding box center [279, 509] width 14 height 14
click at [280, 511] on input "Completed" at bounding box center [276, 506] width 8 height 8
checkbox input "true"
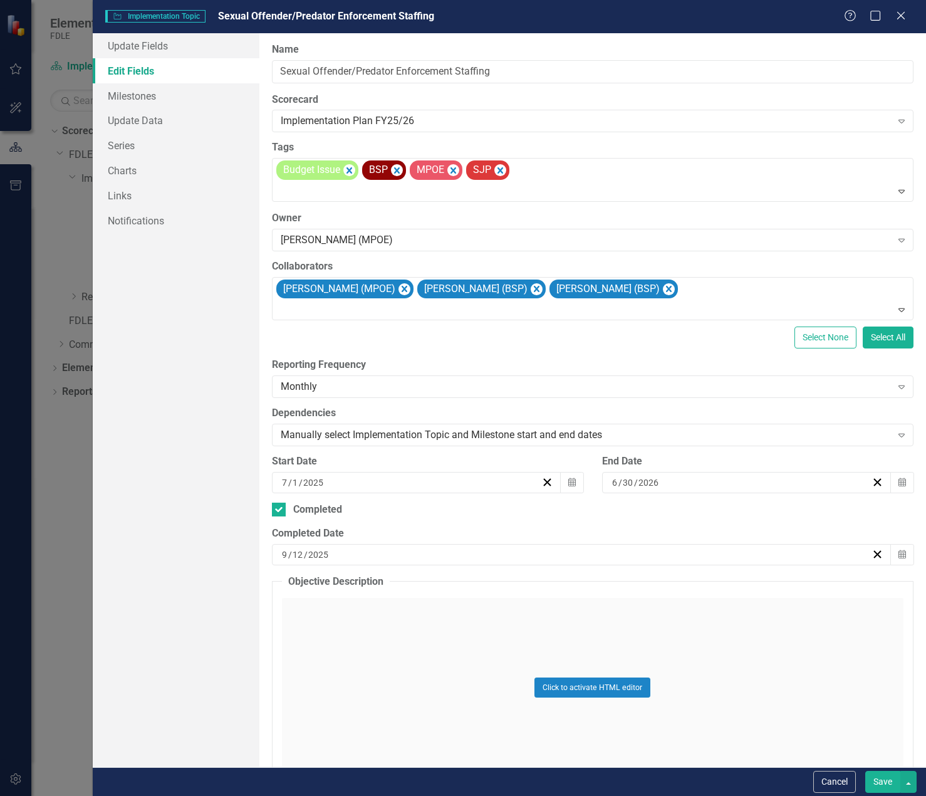
click at [886, 783] on button "Save" at bounding box center [882, 782] width 35 height 22
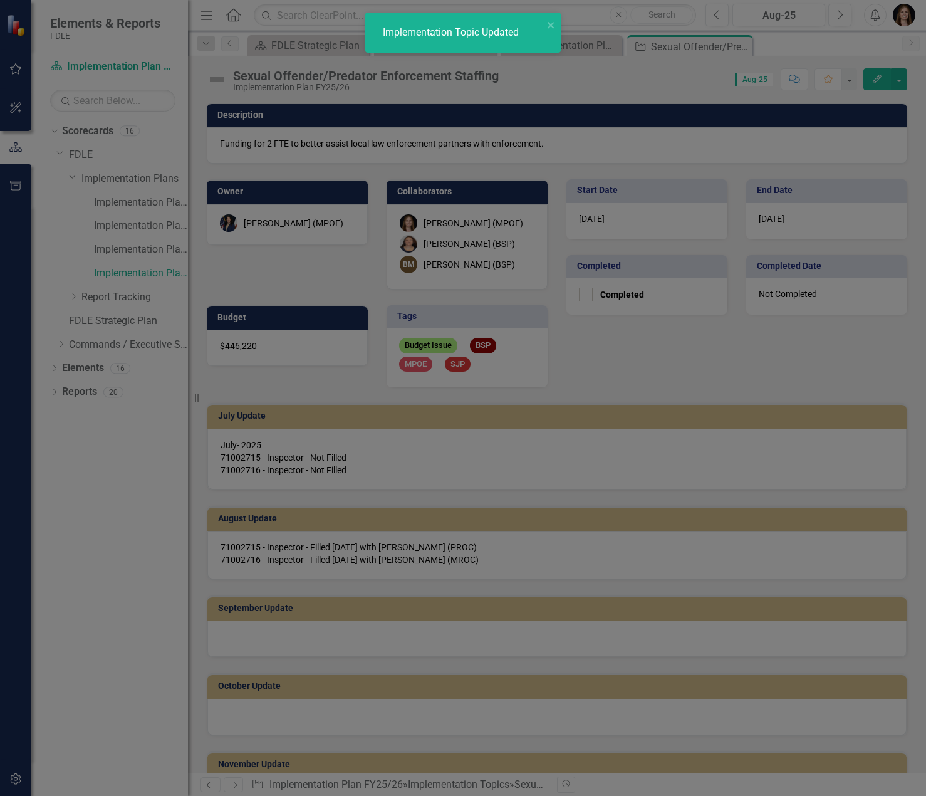
checkbox input "true"
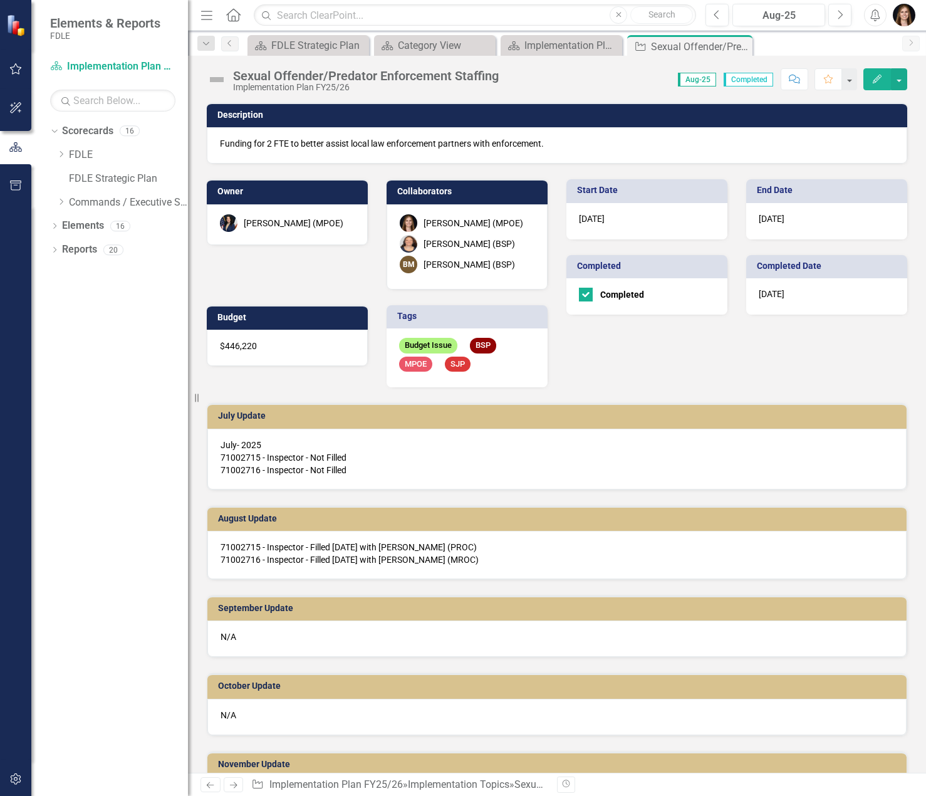
click at [869, 83] on button "Edit" at bounding box center [877, 79] width 28 height 22
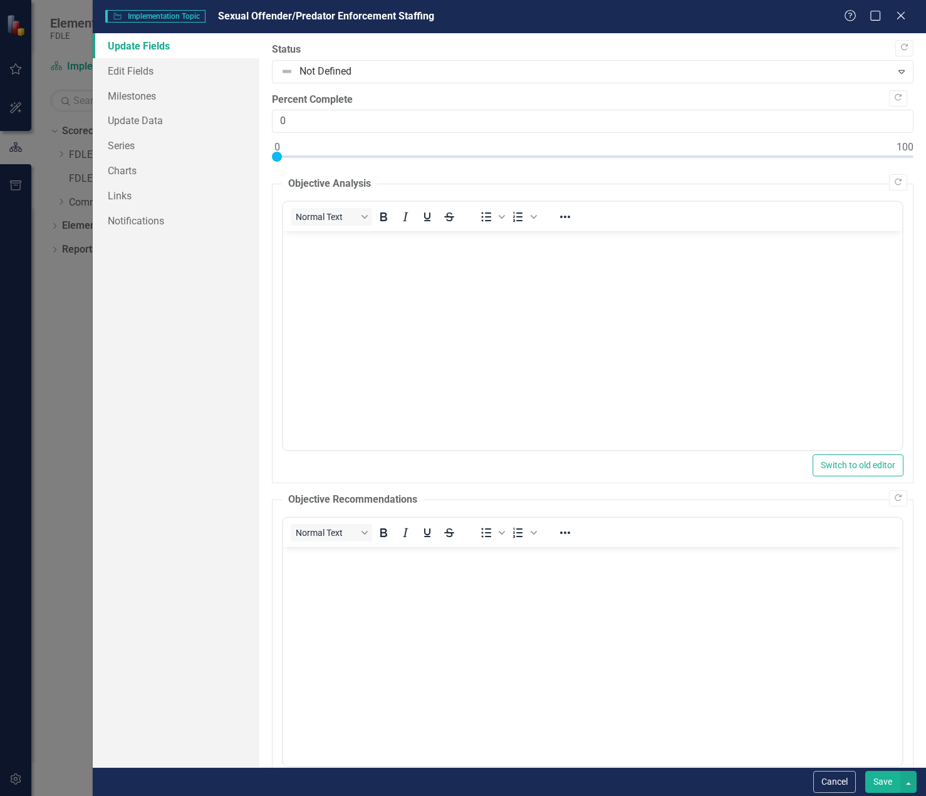
scroll to position [0, 0]
click at [237, 68] on link "Edit Fields" at bounding box center [176, 70] width 167 height 25
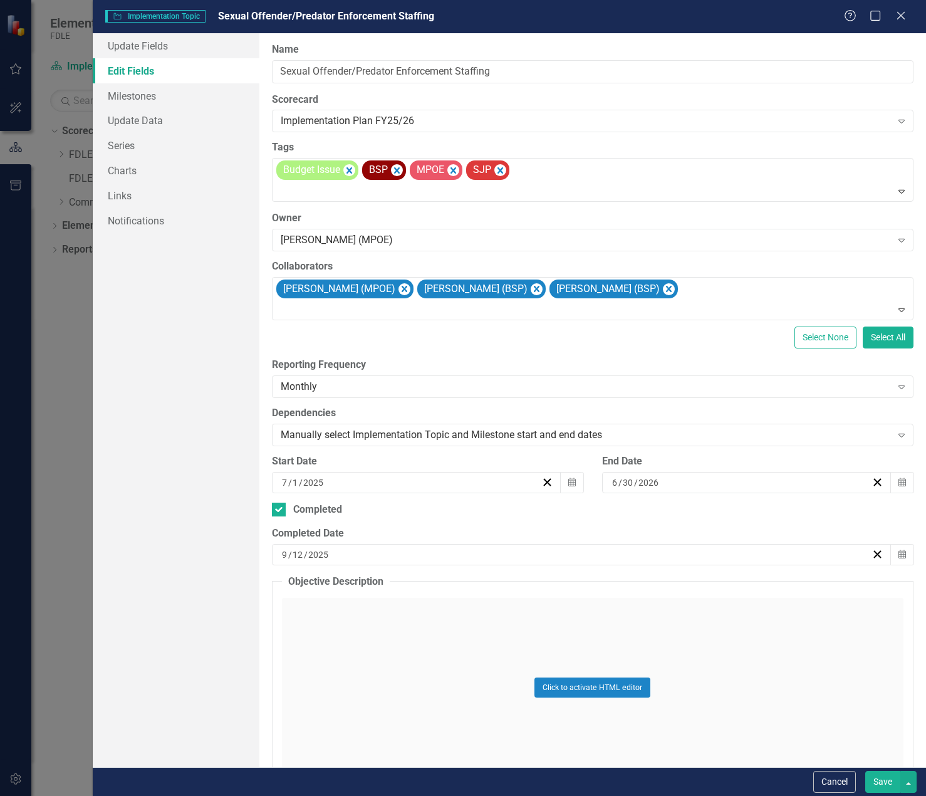
click at [348, 557] on div "9 / 12 / 2025" at bounding box center [575, 554] width 591 height 13
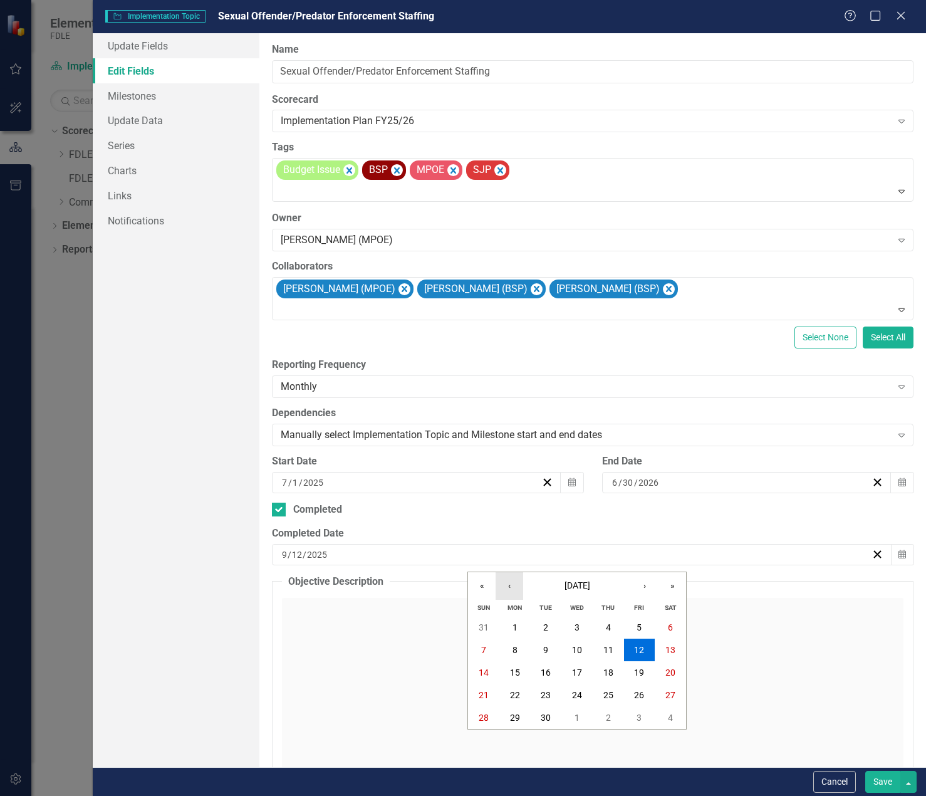
click at [506, 590] on button "‹" at bounding box center [510, 586] width 28 height 28
click at [637, 716] on abbr "29" at bounding box center [639, 717] width 10 height 10
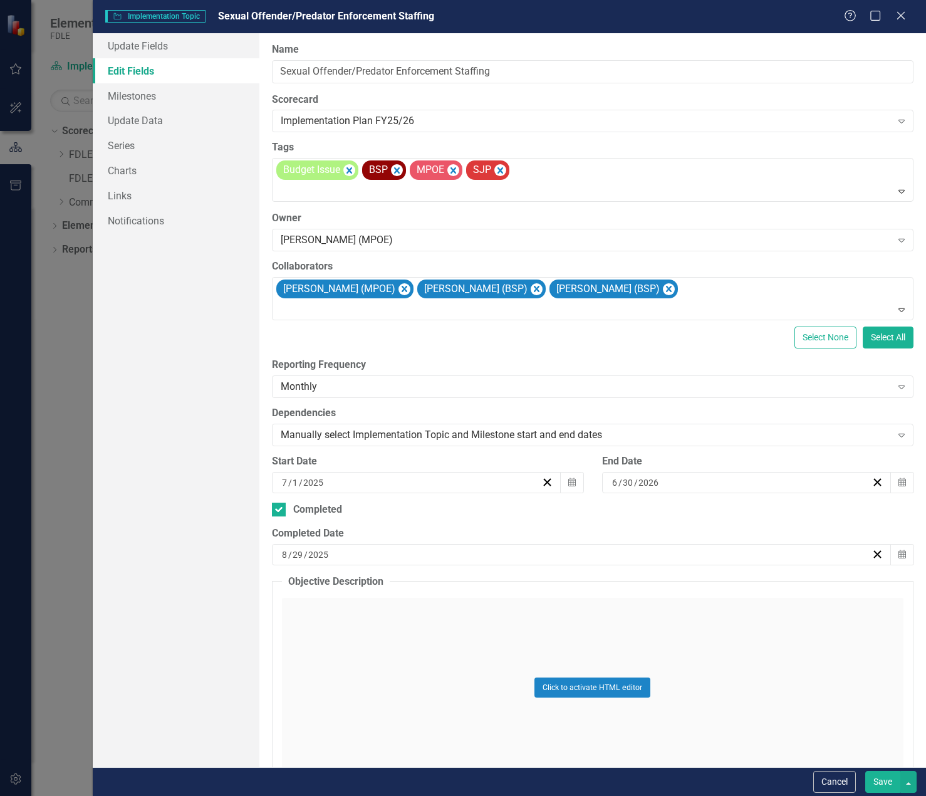
drag, startPoint x: 883, startPoint y: 781, endPoint x: 583, endPoint y: 464, distance: 436.5
click at [883, 782] on button "Save" at bounding box center [882, 782] width 35 height 22
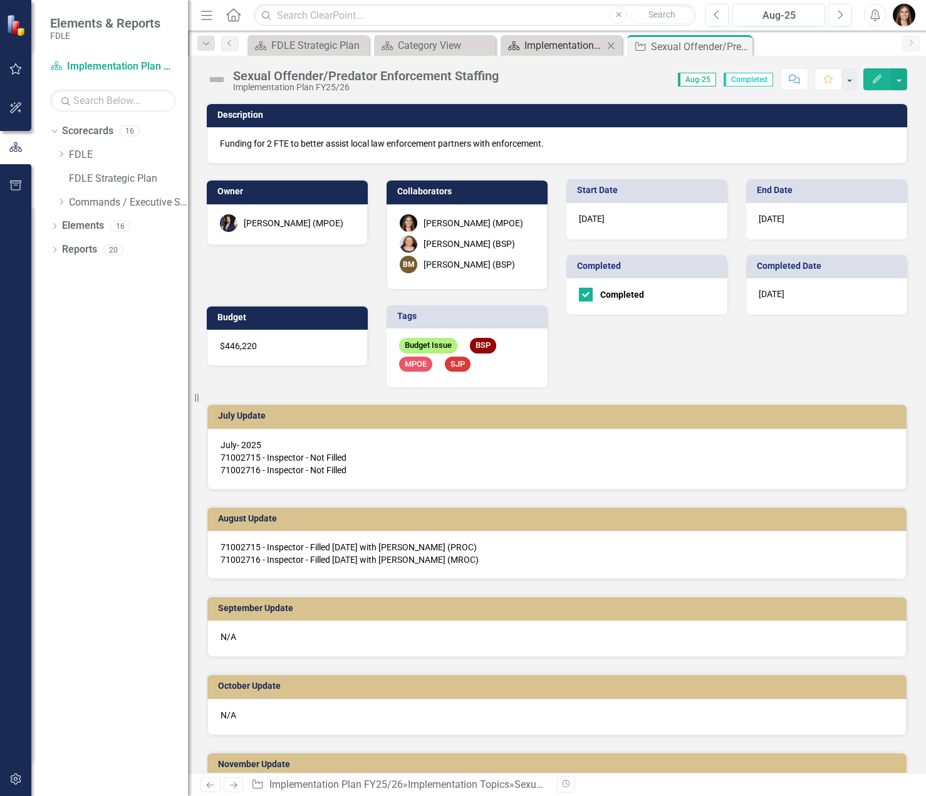
click at [571, 46] on div "Implementation Plan FY25/26" at bounding box center [563, 46] width 79 height 16
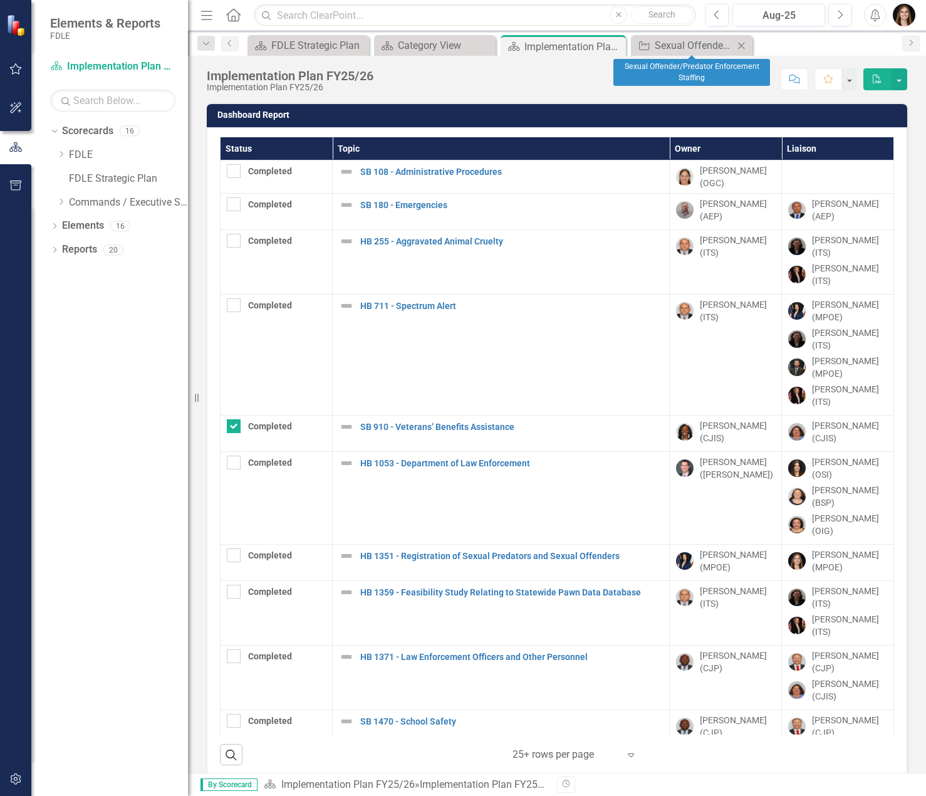
checkbox input "true"
click at [743, 47] on icon at bounding box center [741, 45] width 7 height 7
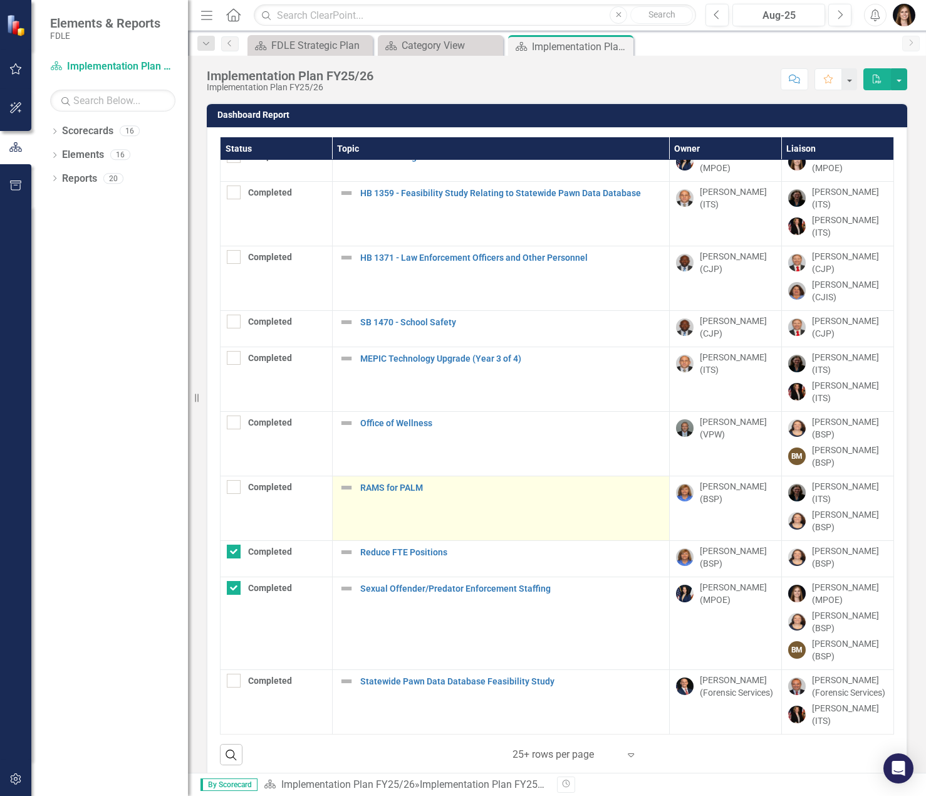
scroll to position [412, 0]
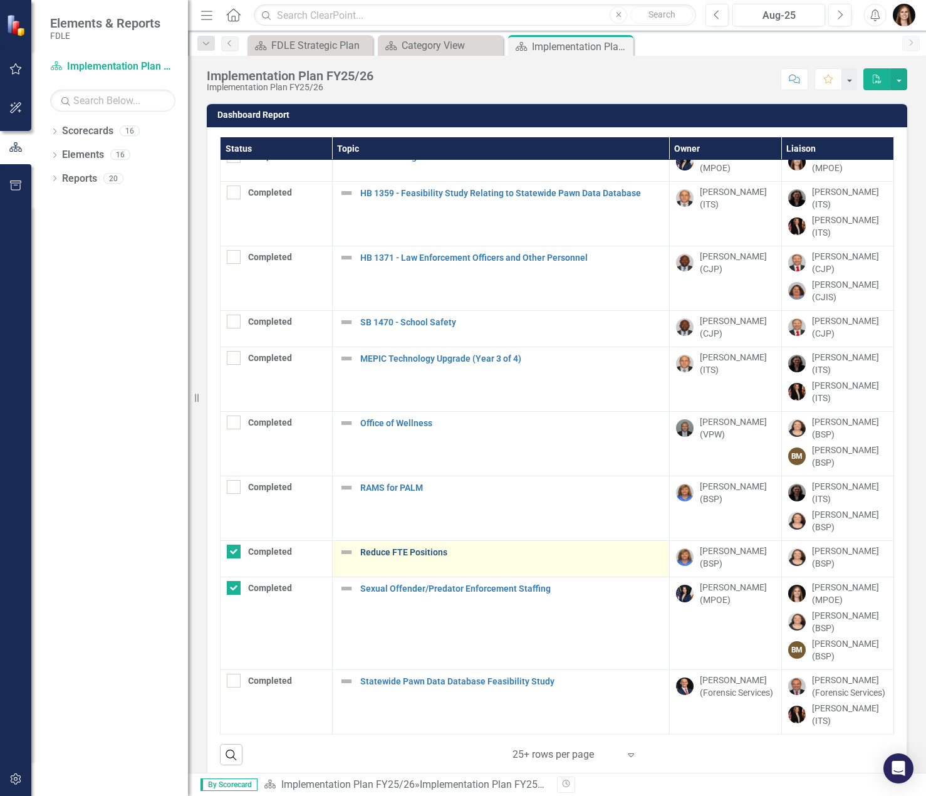
click at [431, 548] on link "Reduce FTE Positions" at bounding box center [511, 552] width 303 height 9
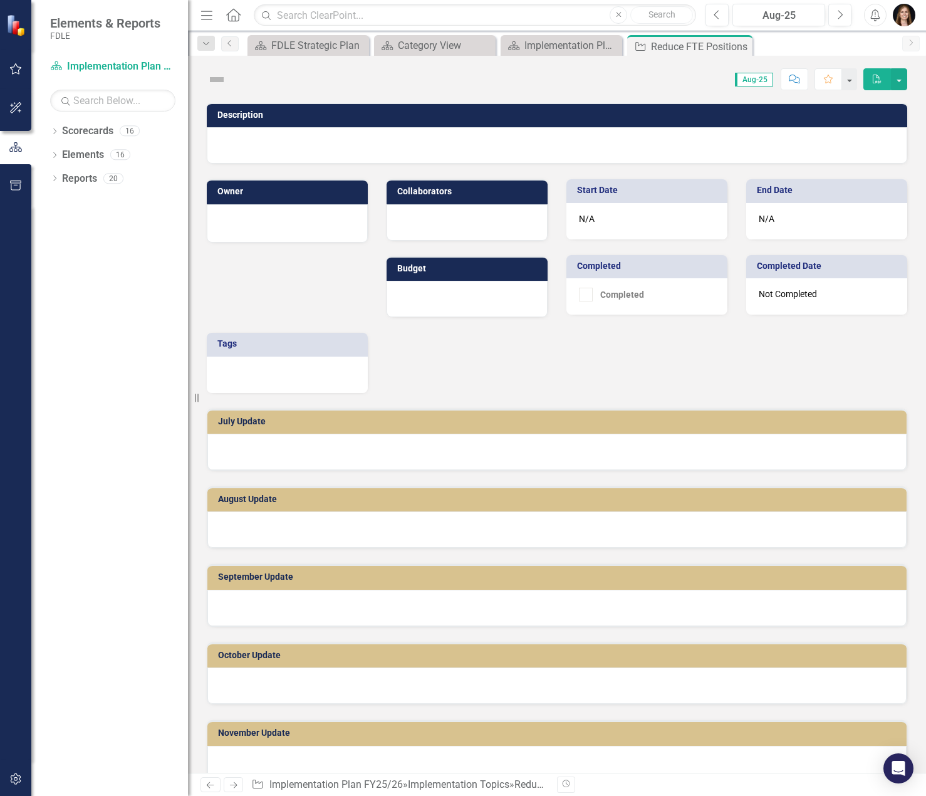
checkbox input "true"
